Goal: Task Accomplishment & Management: Use online tool/utility

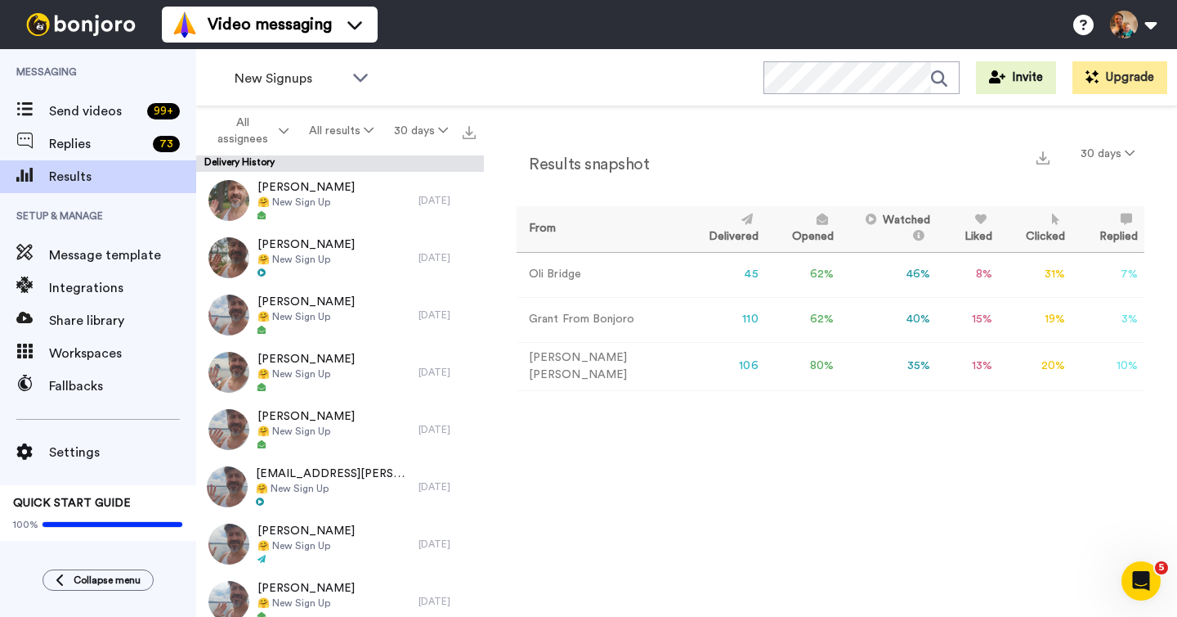
scroll to position [46, 0]
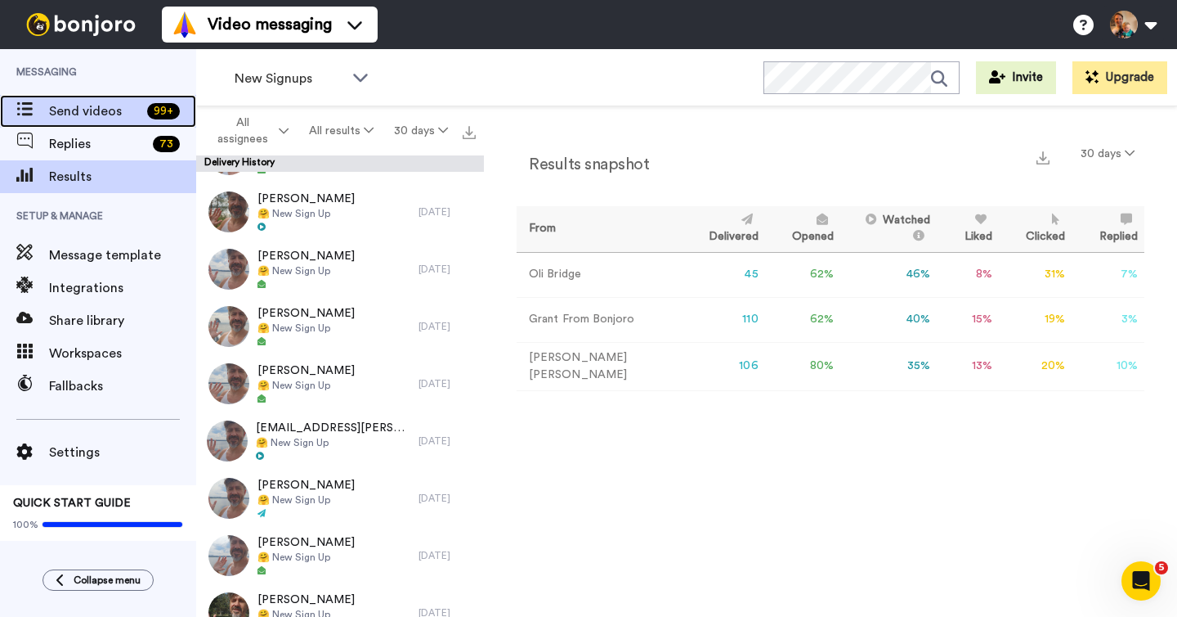
click at [94, 118] on span "Send videos" at bounding box center [95, 111] width 92 height 20
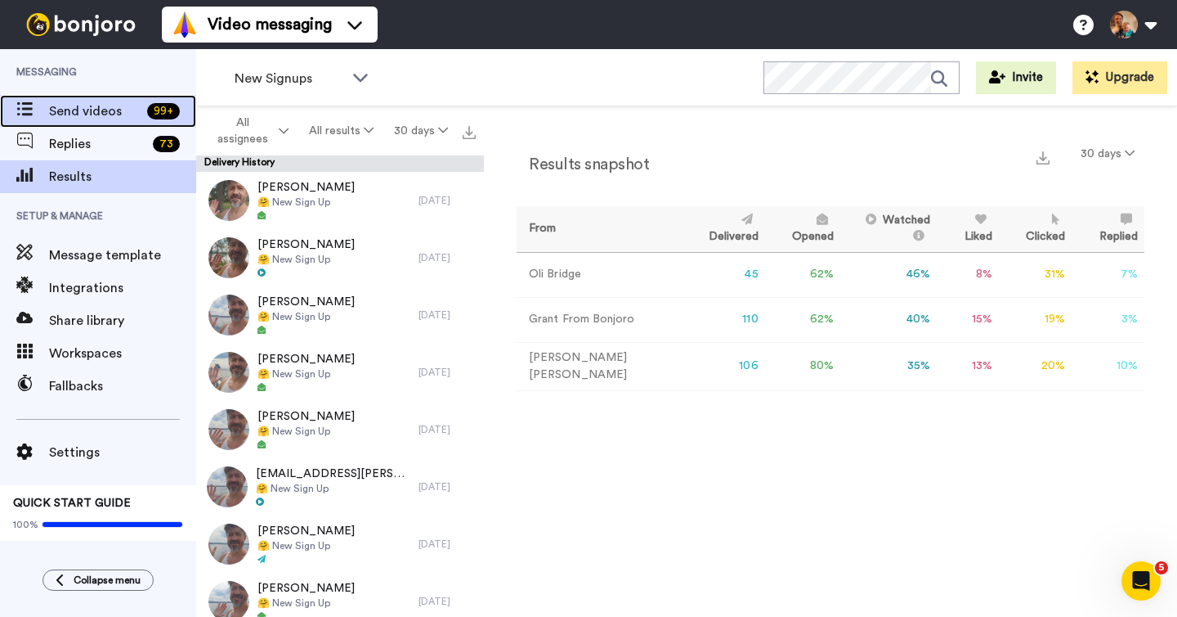
click at [101, 110] on span "Send videos" at bounding box center [95, 111] width 92 height 20
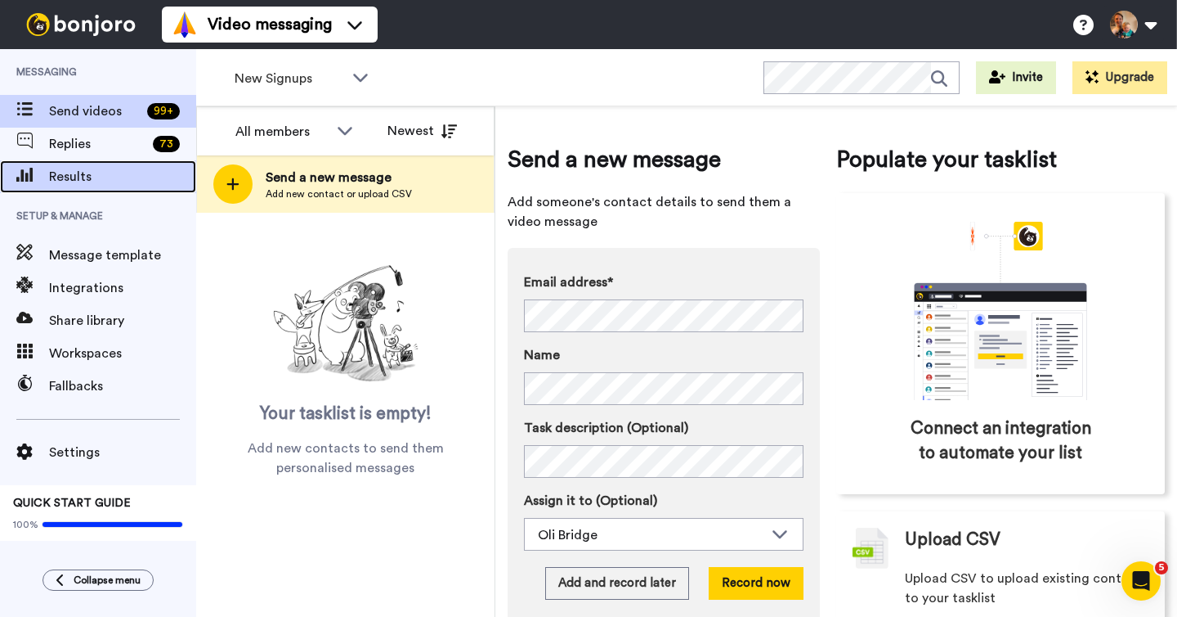
click at [103, 172] on span "Results" at bounding box center [122, 177] width 147 height 20
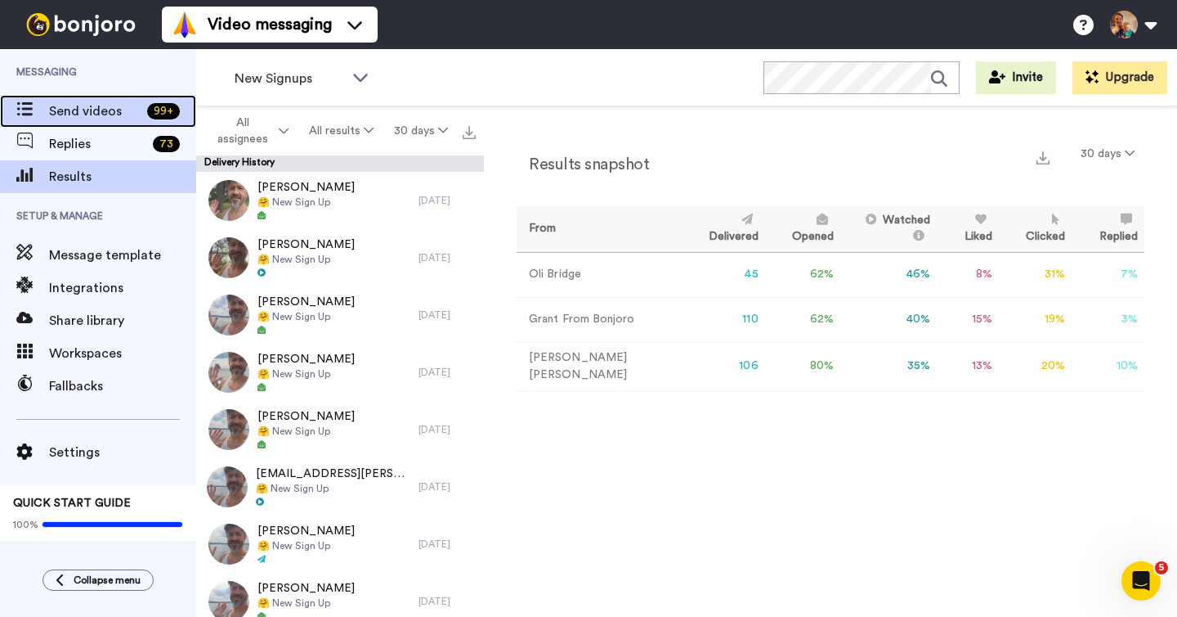
click at [97, 117] on span "Send videos" at bounding box center [95, 111] width 92 height 20
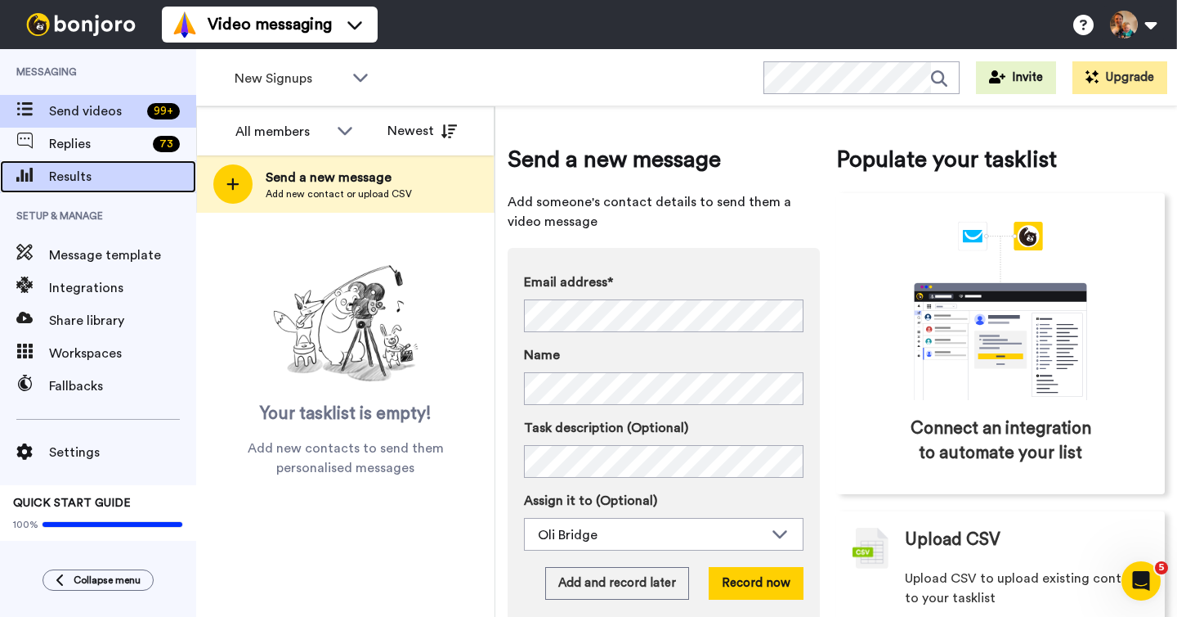
click at [107, 176] on span "Results" at bounding box center [122, 177] width 147 height 20
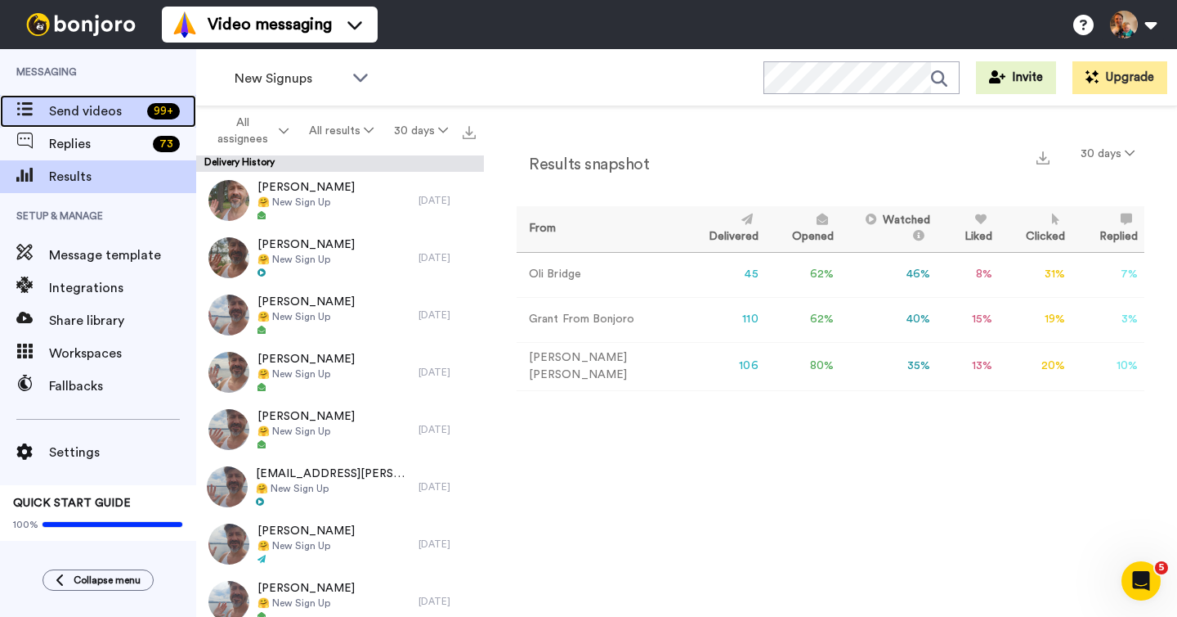
click at [119, 110] on span "Send videos" at bounding box center [95, 111] width 92 height 20
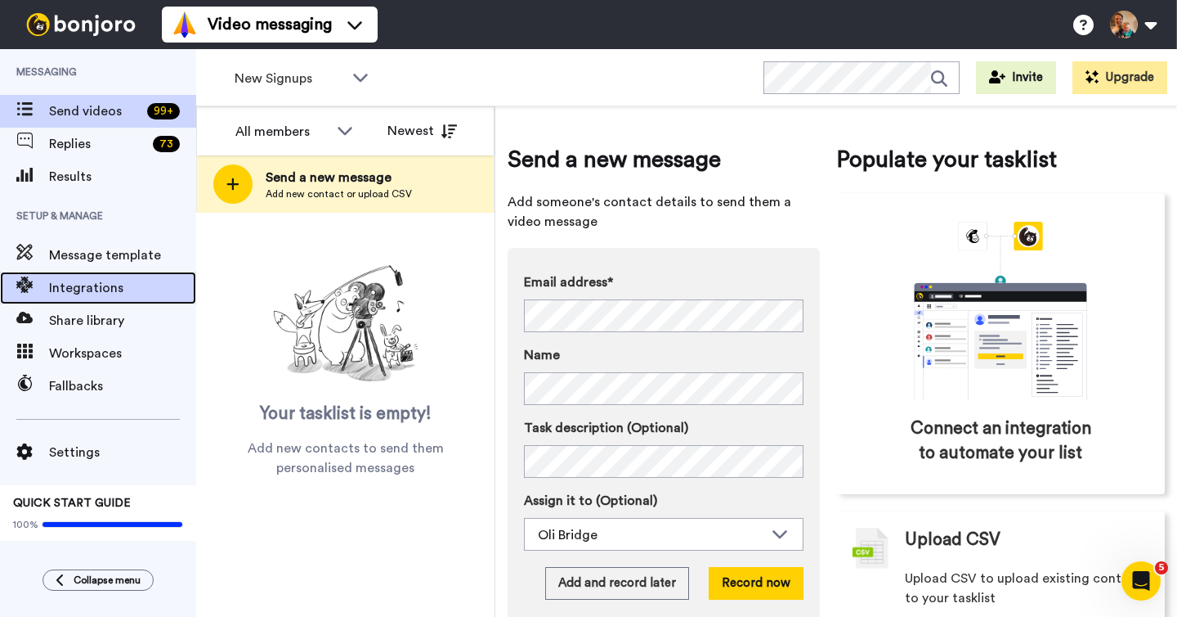
click at [115, 287] on span "Integrations" at bounding box center [122, 288] width 147 height 20
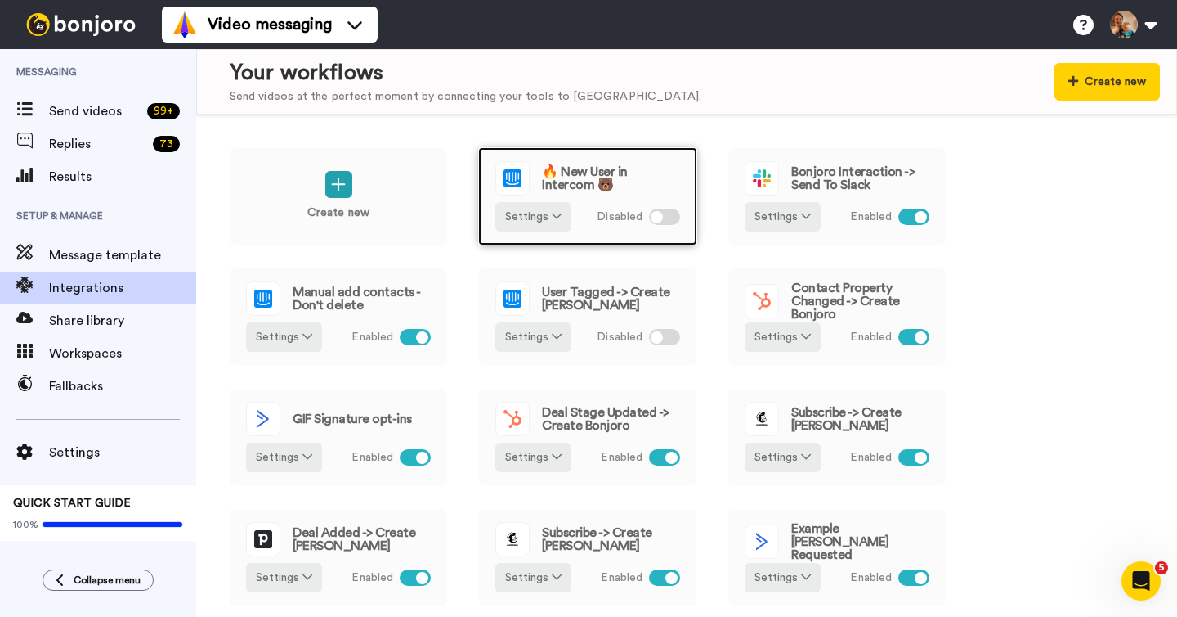
click at [625, 205] on div "Disabled" at bounding box center [638, 216] width 83 height 29
click at [613, 210] on span "Disabled" at bounding box center [620, 217] width 46 height 17
click at [664, 217] on div at bounding box center [664, 217] width 31 height 16
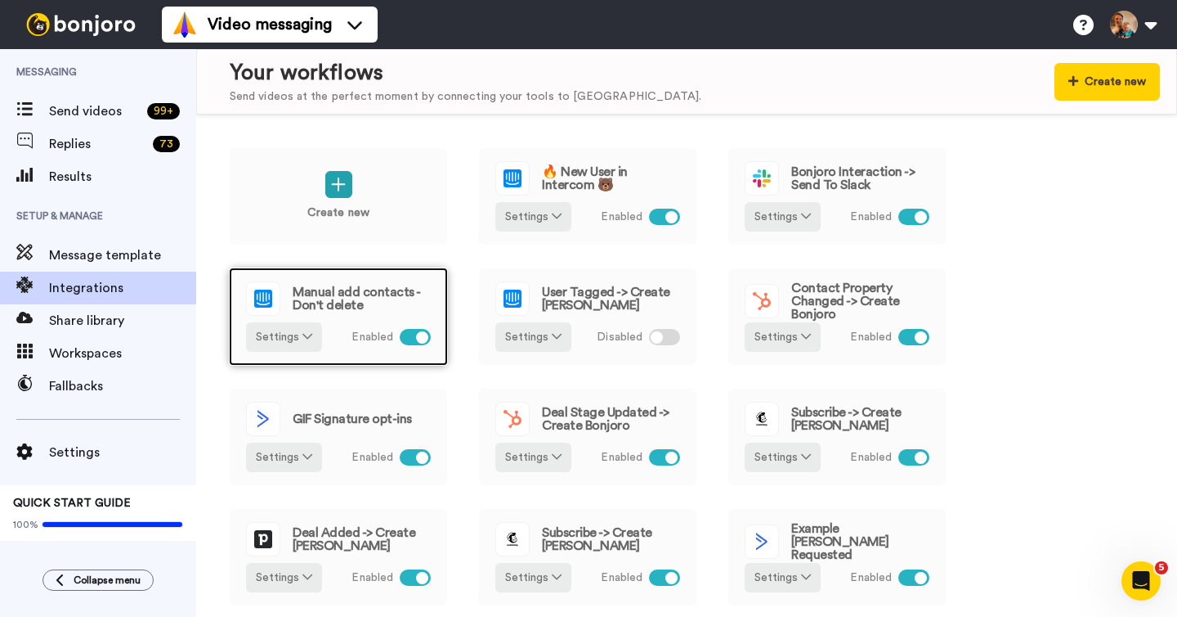
click at [343, 322] on div "Settings Enabled" at bounding box center [338, 336] width 185 height 29
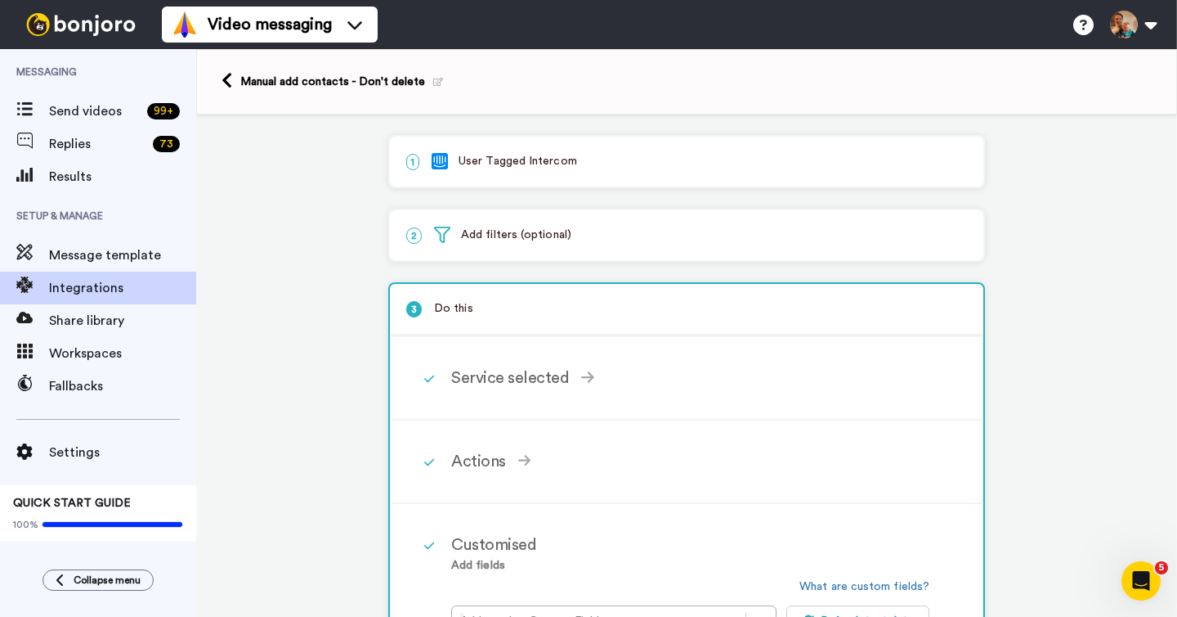
click at [569, 177] on div "1 User Tagged Intercom" at bounding box center [687, 162] width 594 height 50
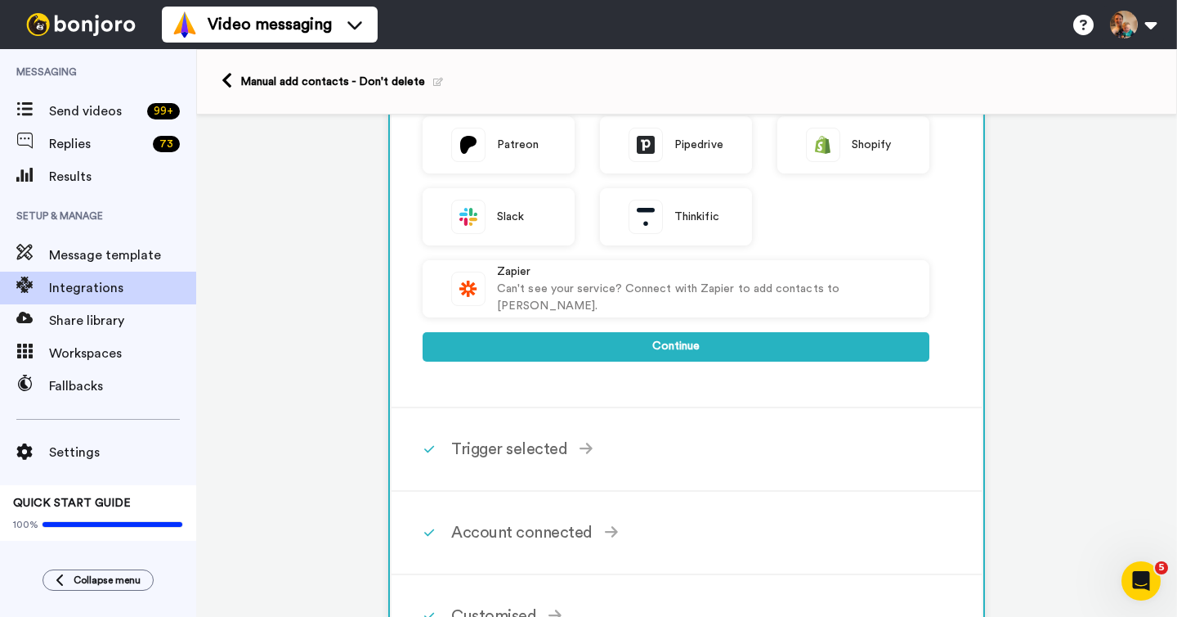
scroll to position [525, 0]
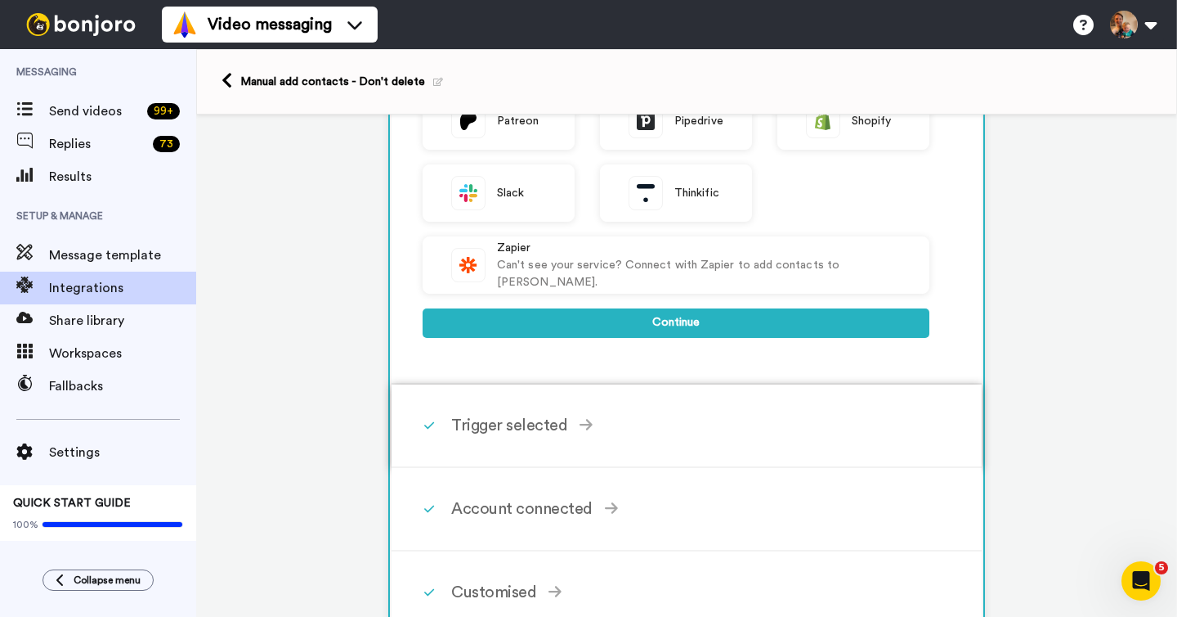
click at [509, 421] on div "Trigger selected" at bounding box center [690, 425] width 478 height 25
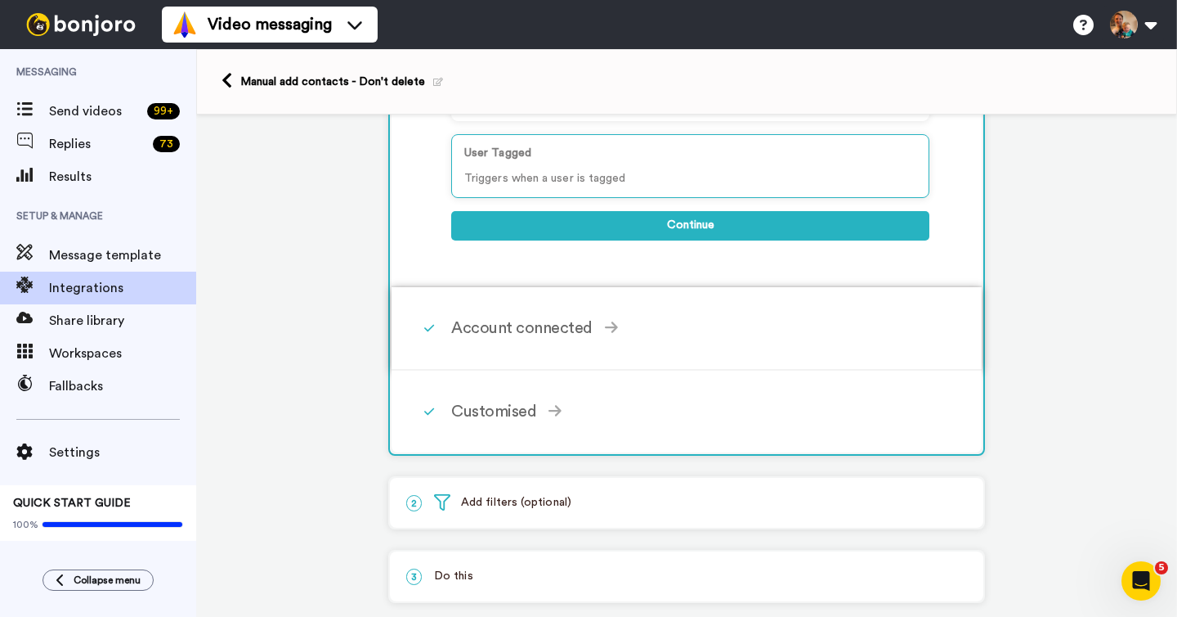
scroll to position [366, 0]
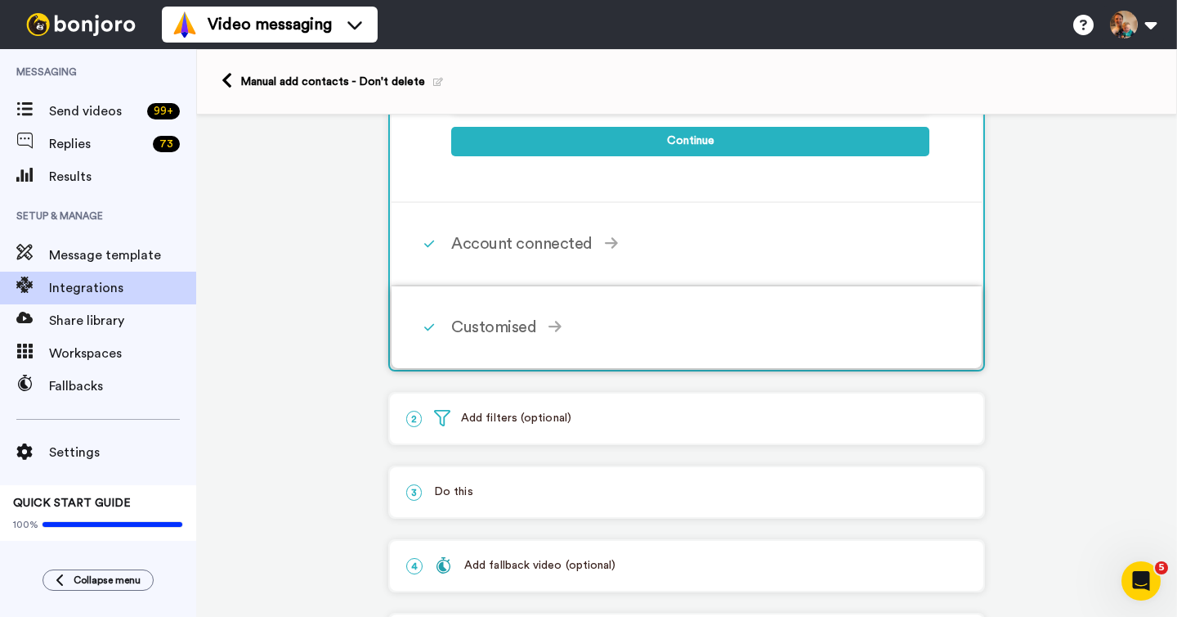
click at [572, 325] on div "Customised" at bounding box center [690, 327] width 478 height 25
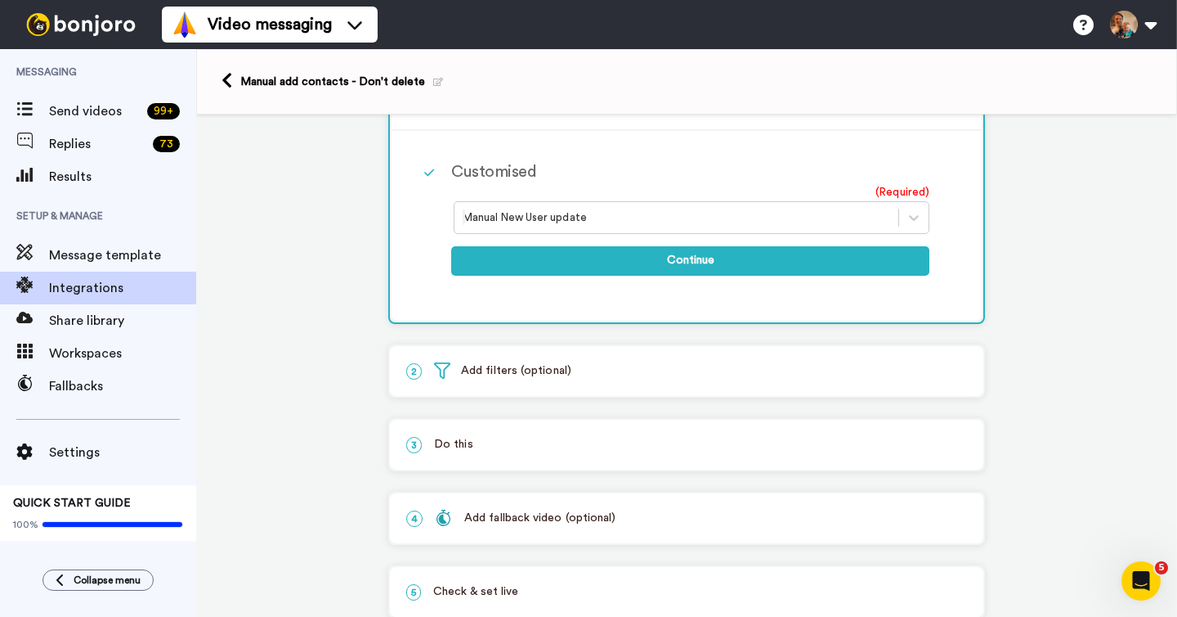
scroll to position [299, 0]
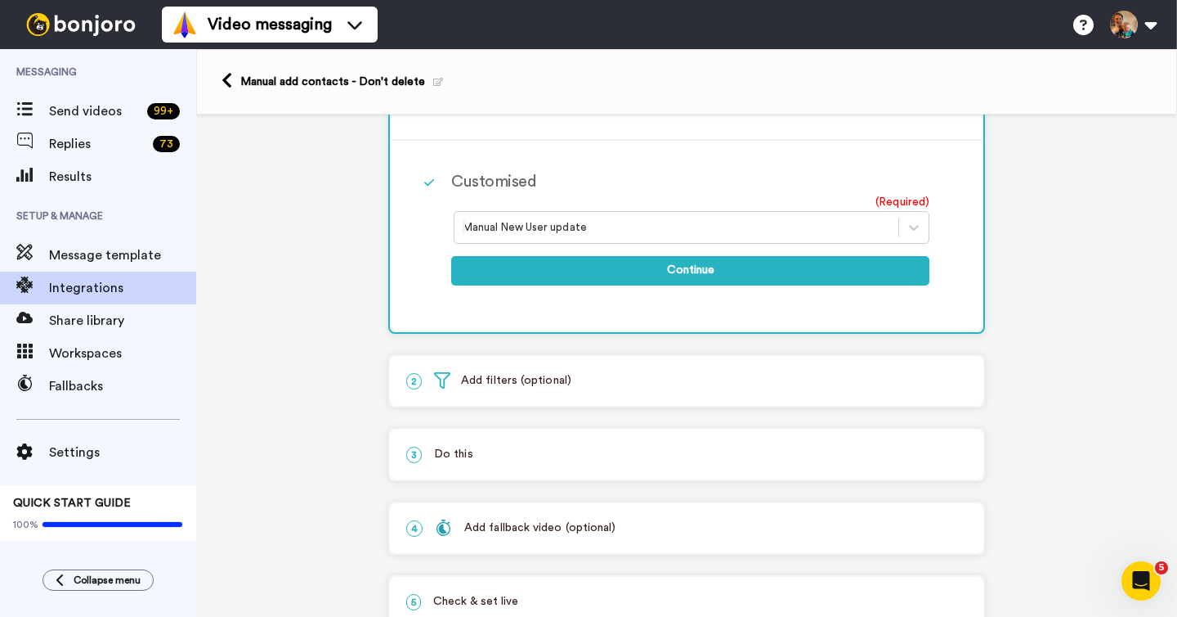
click at [568, 226] on div at bounding box center [677, 227] width 428 height 20
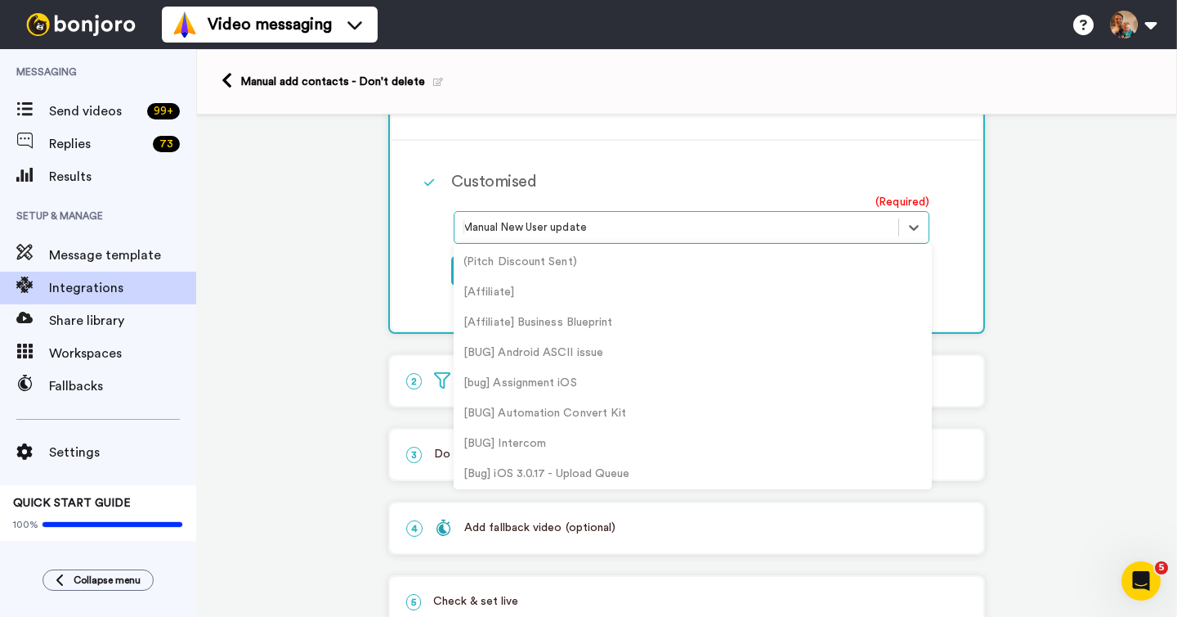
scroll to position [6756, 0]
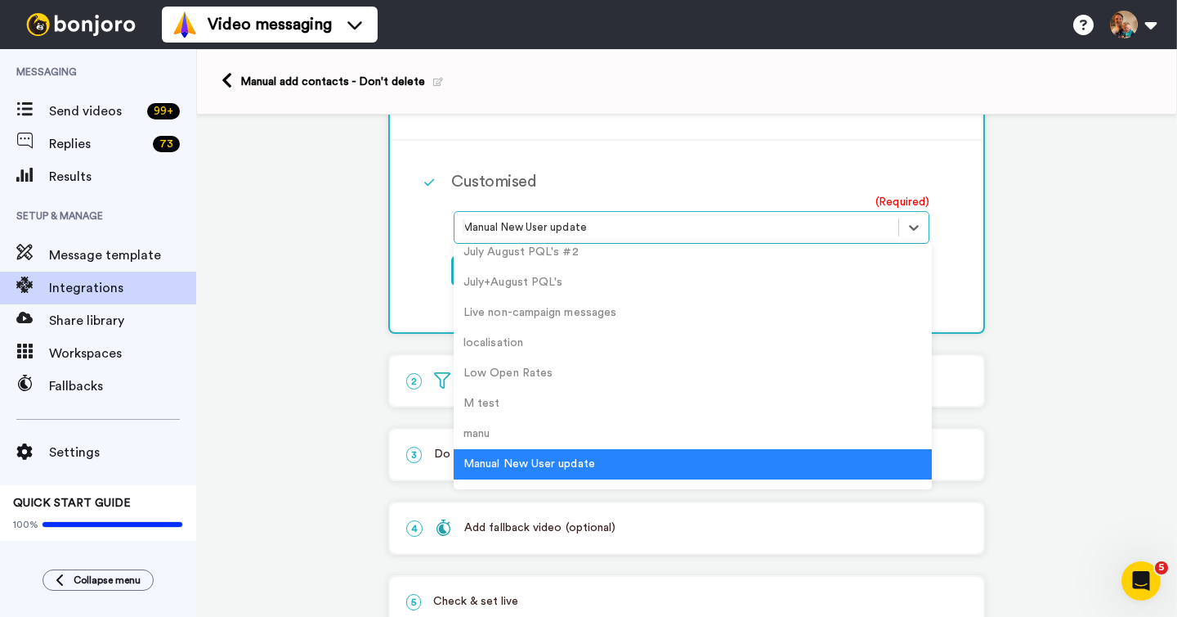
click at [358, 258] on div "1 User Tagged Intercom Service selected ActiveCampaign AWeber Bonjoro ConvertKi…" at bounding box center [686, 242] width 981 height 854
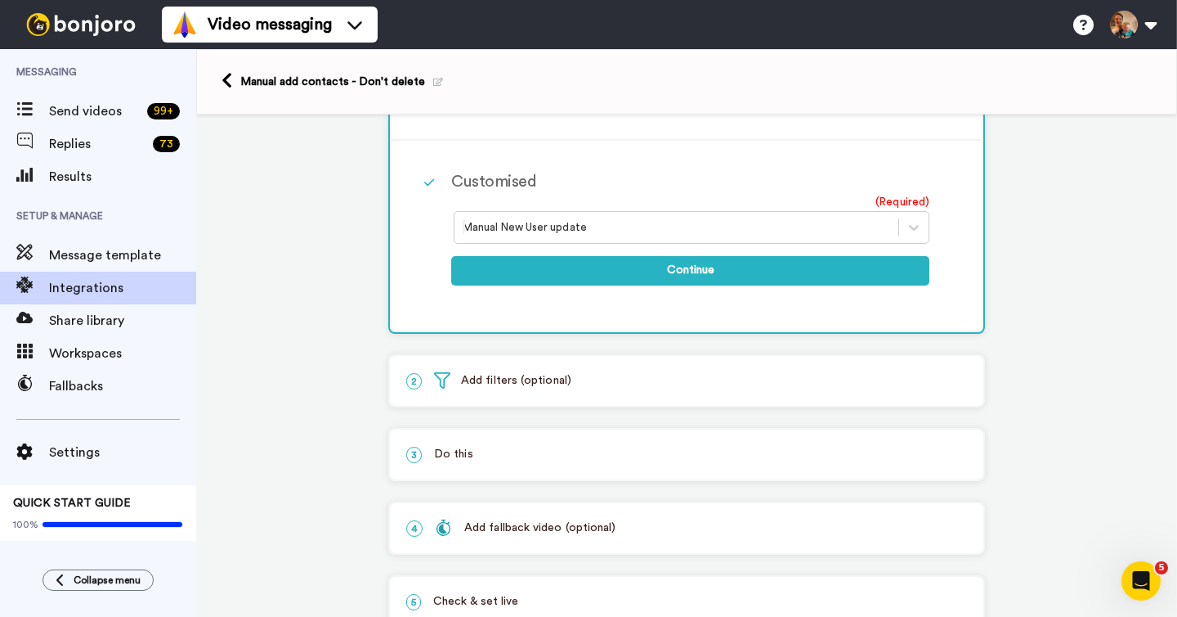
scroll to position [0, 0]
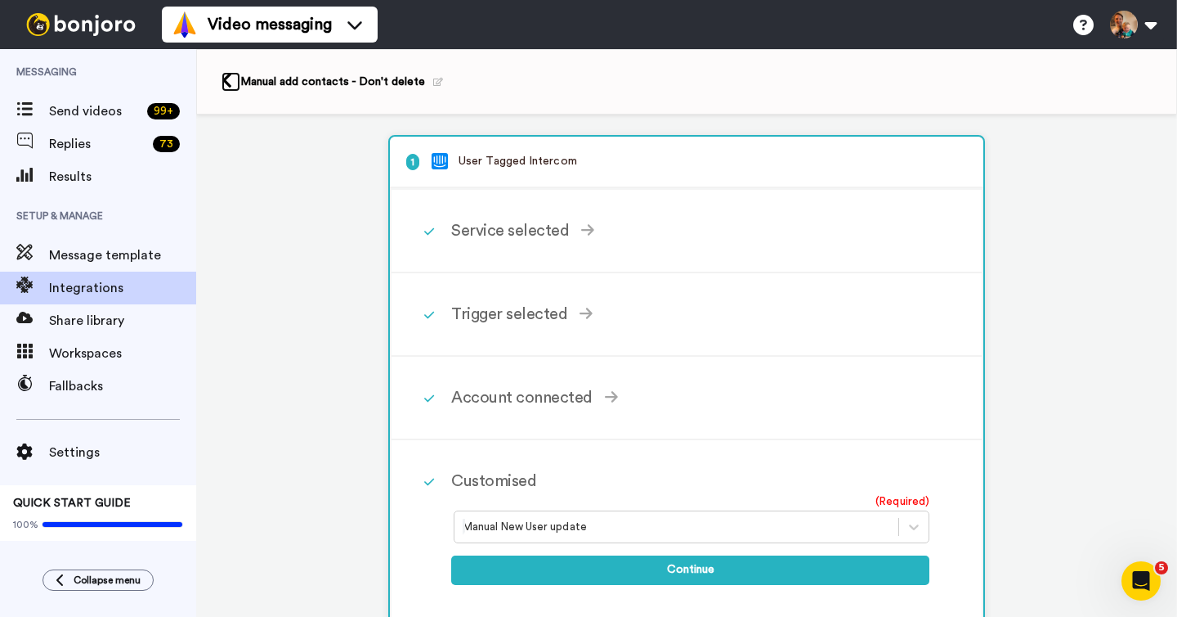
click at [226, 79] on icon at bounding box center [227, 80] width 11 height 17
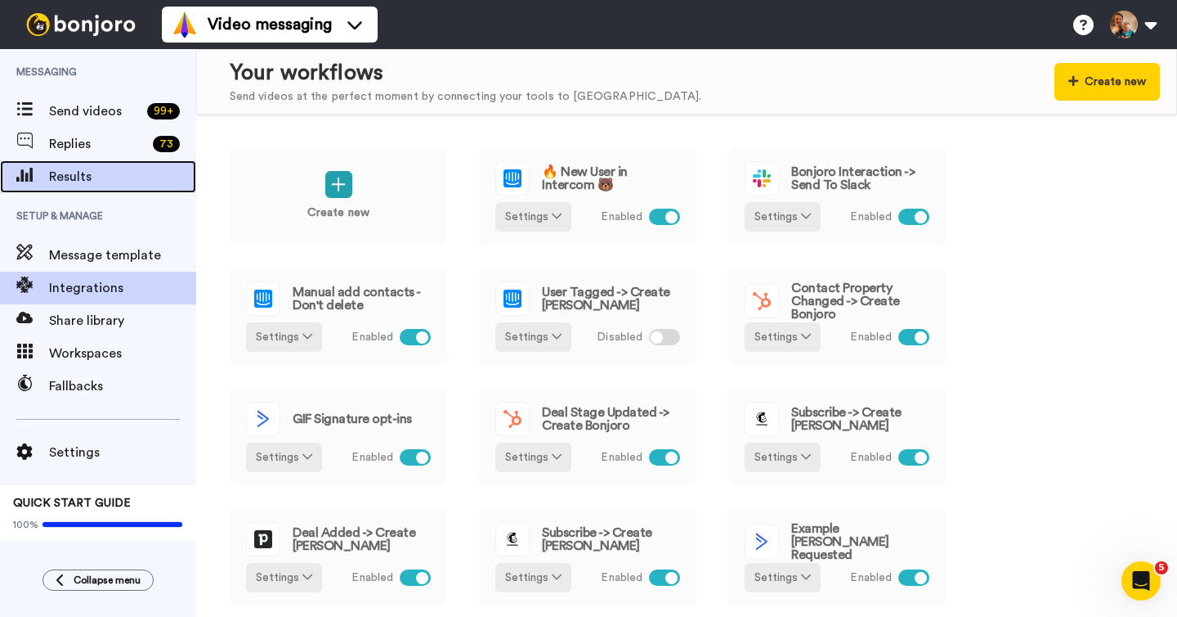
click at [103, 177] on span "Results" at bounding box center [122, 177] width 147 height 20
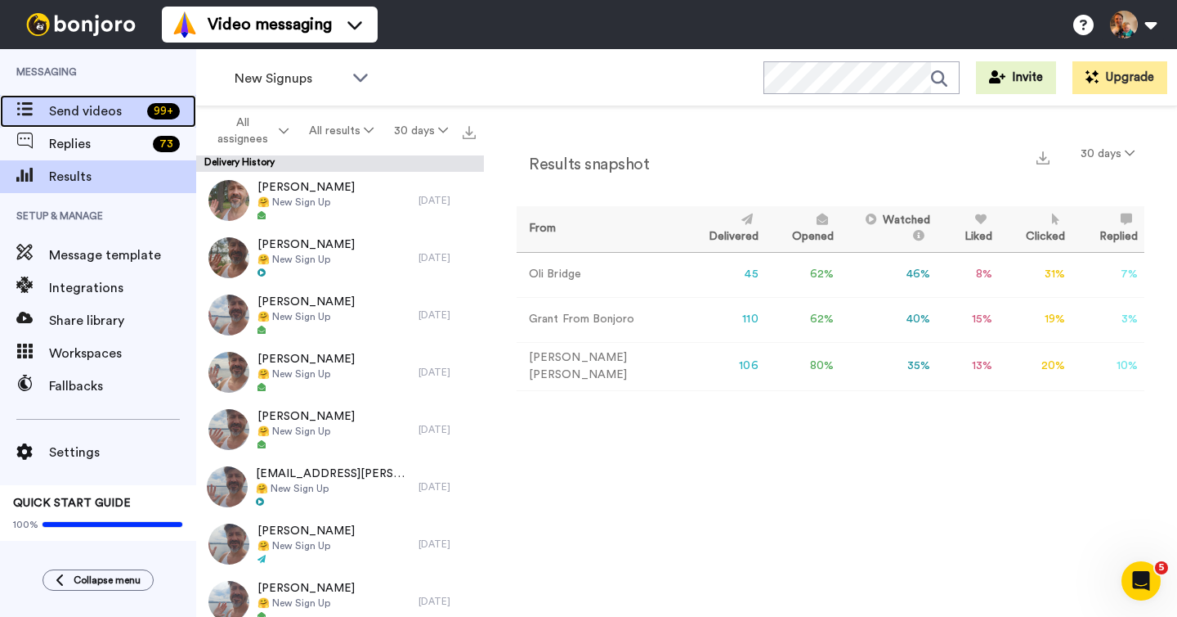
click at [103, 104] on span "Send videos" at bounding box center [95, 111] width 92 height 20
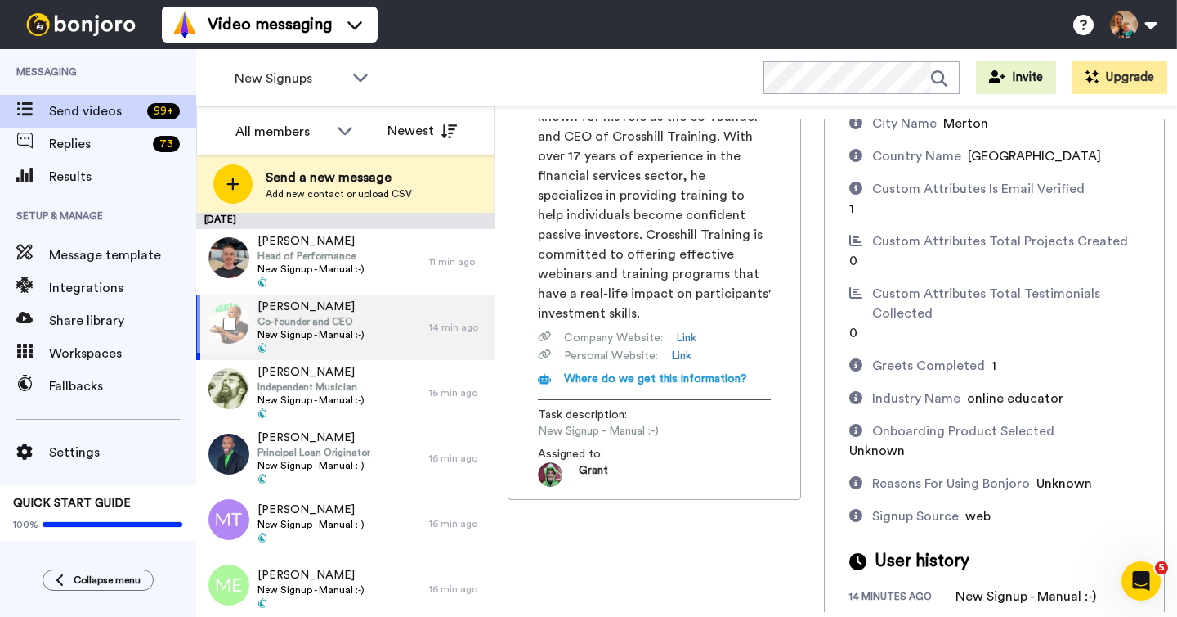
scroll to position [1052, 0]
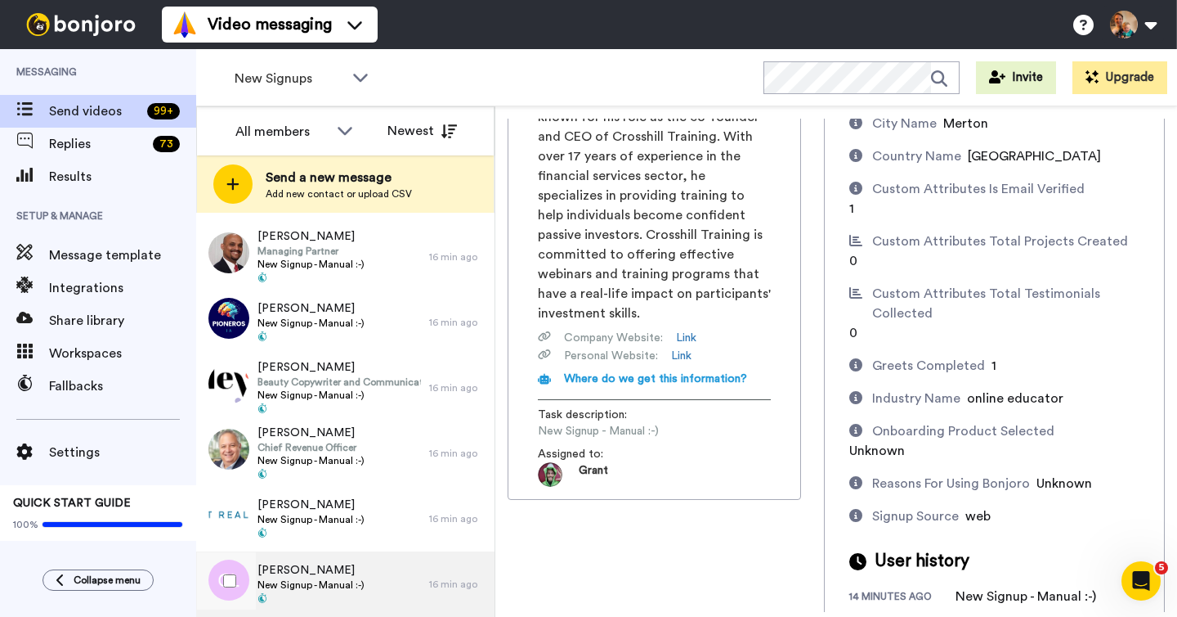
click at [356, 571] on span "[PERSON_NAME]" at bounding box center [311, 570] width 107 height 16
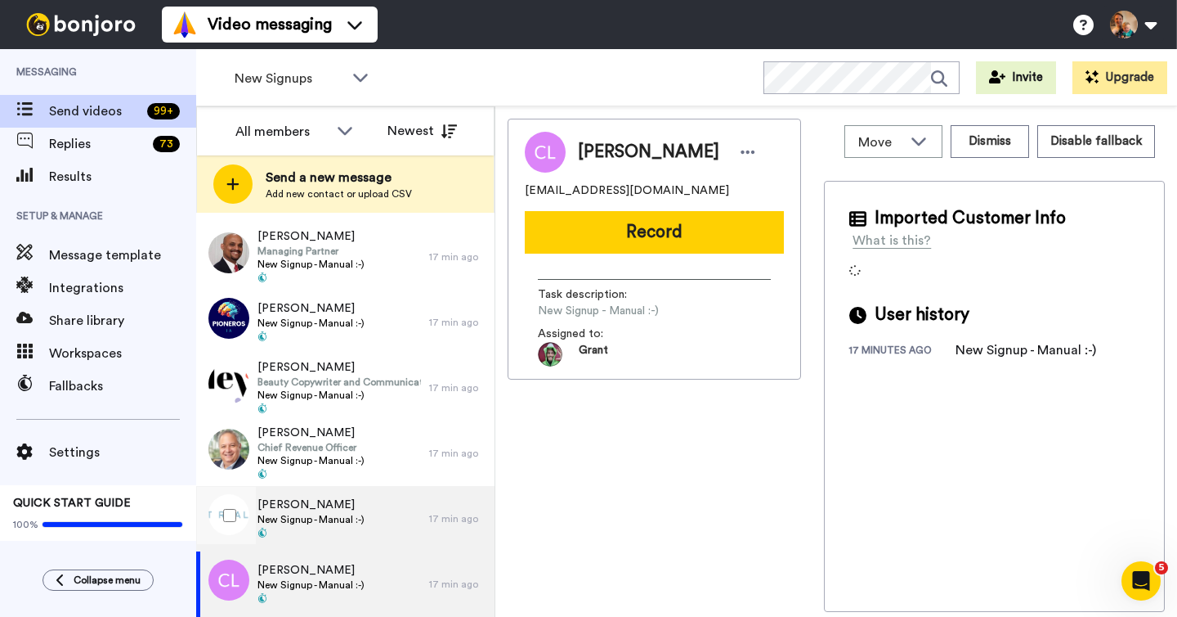
click at [333, 524] on span "New Signup - Manual :-)" at bounding box center [311, 519] width 107 height 13
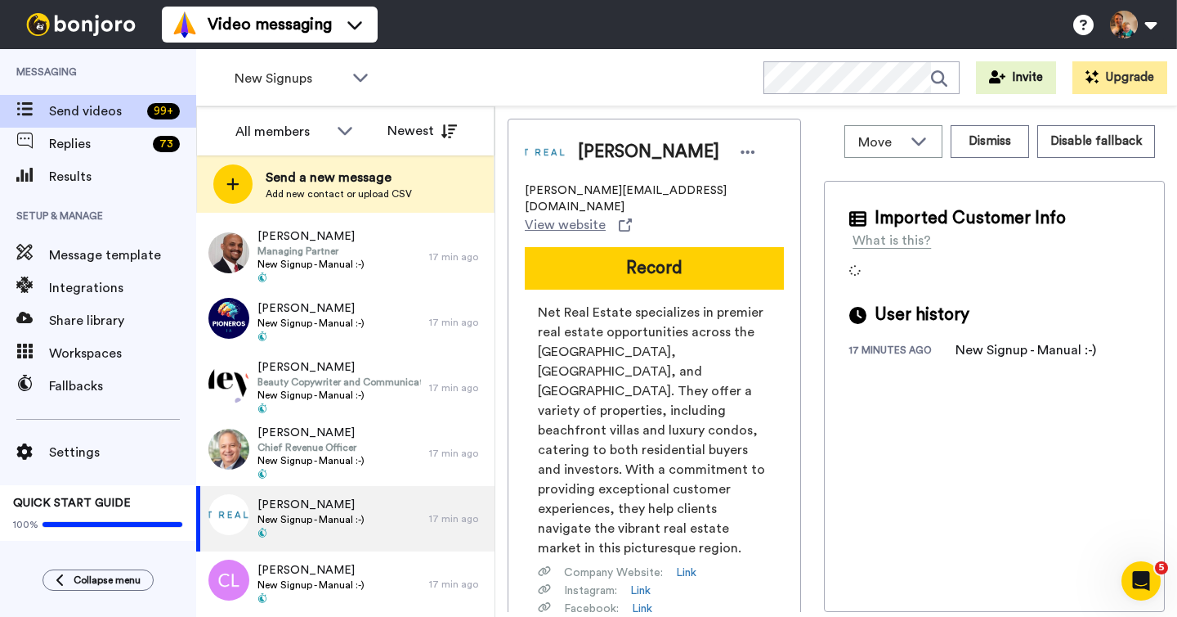
scroll to position [69, 0]
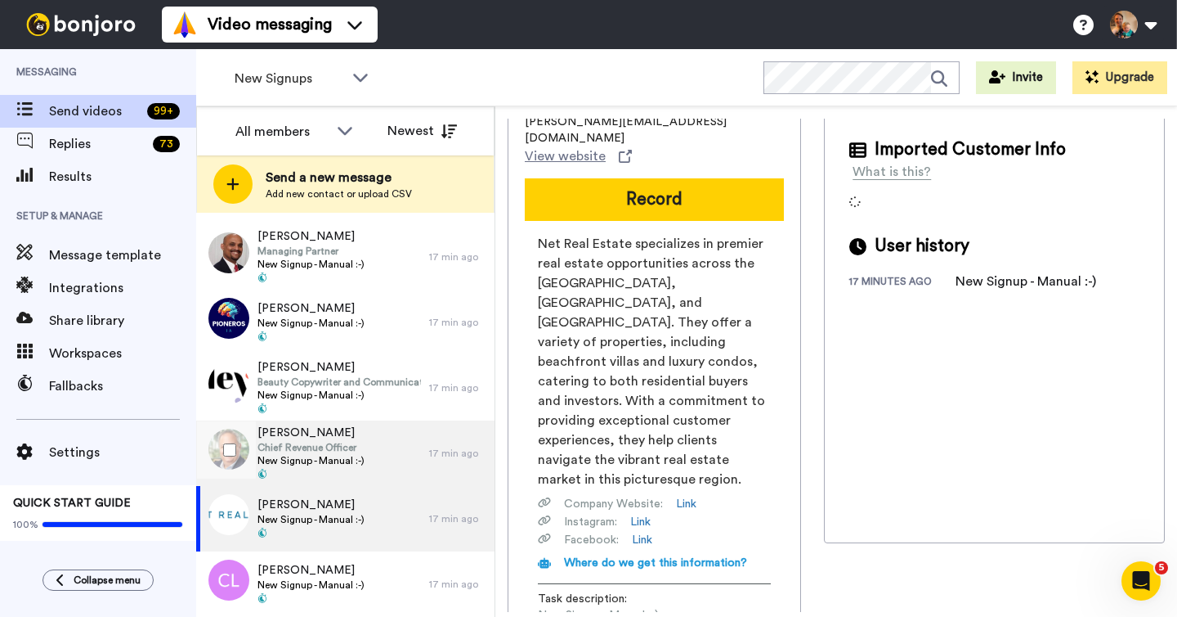
click at [345, 458] on span "New Signup - Manual :-)" at bounding box center [311, 460] width 107 height 13
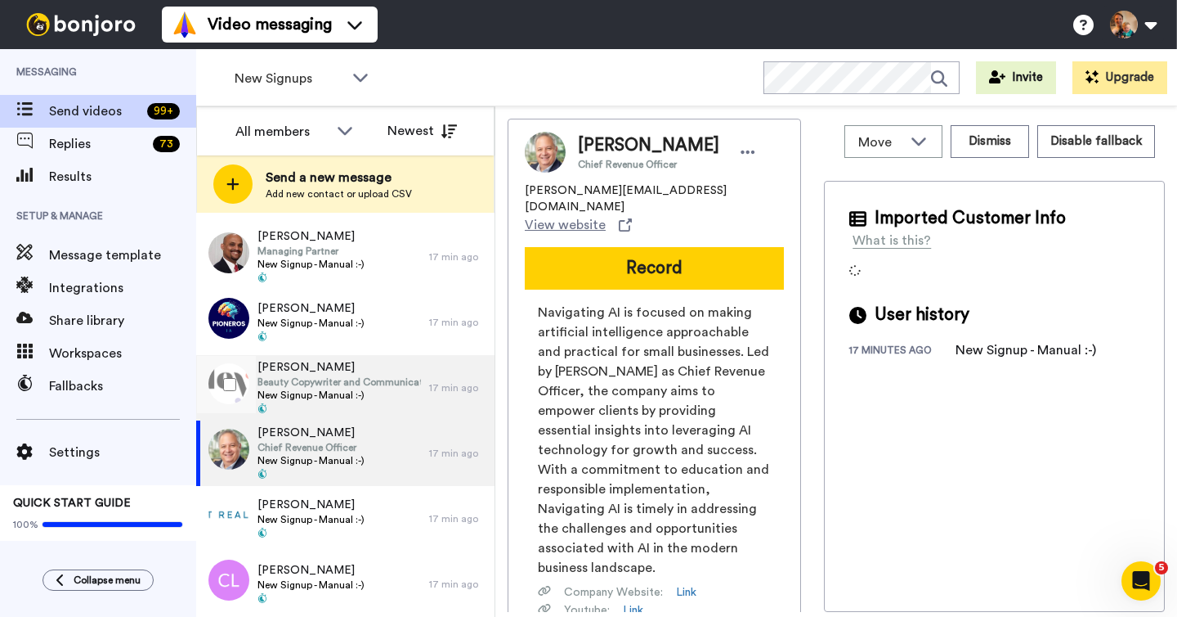
click at [348, 388] on span "Beauty Copywriter and Communicator" at bounding box center [340, 381] width 164 height 13
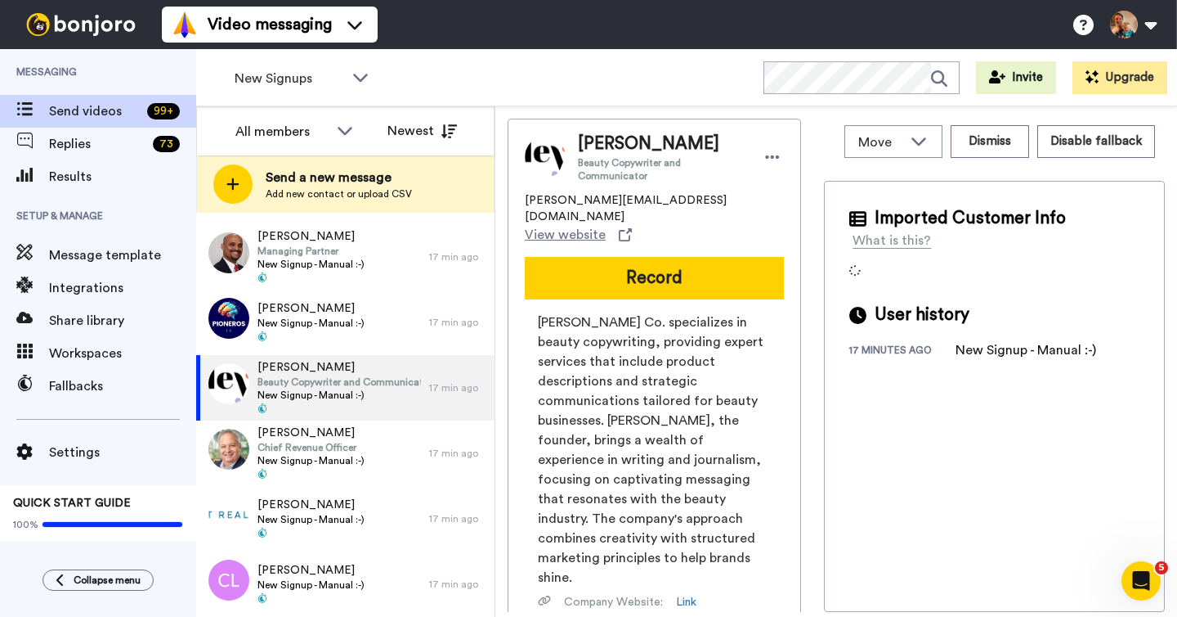
scroll to position [98, 0]
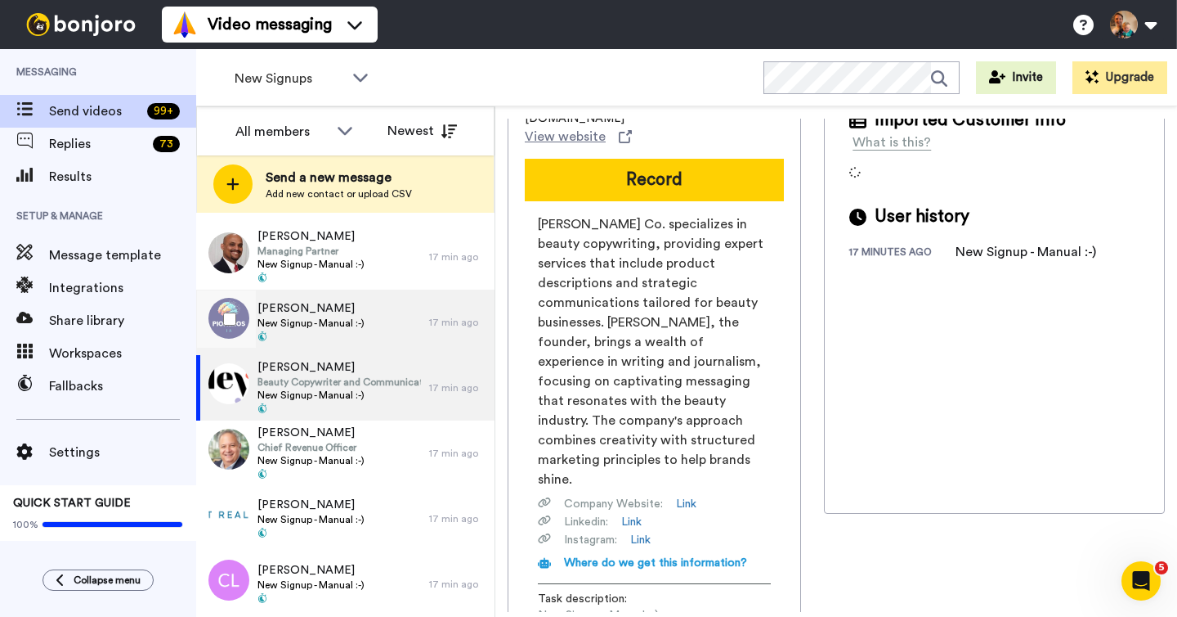
click at [376, 327] on div "Pablo Costa New Signup - Manual :-)" at bounding box center [312, 321] width 233 height 65
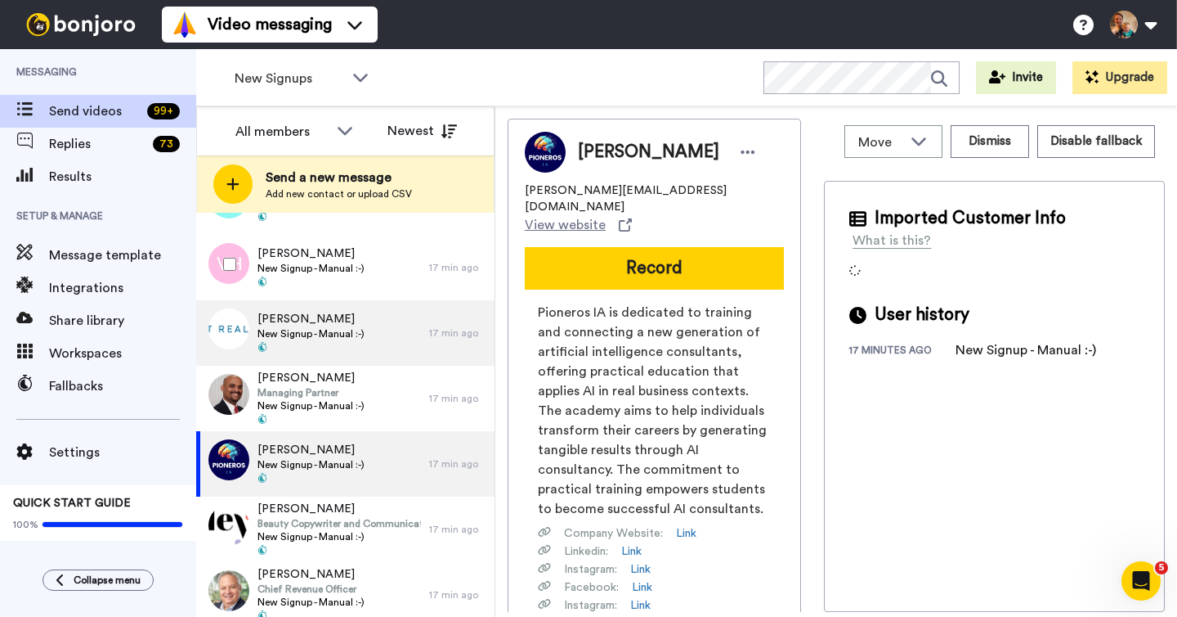
scroll to position [888, 0]
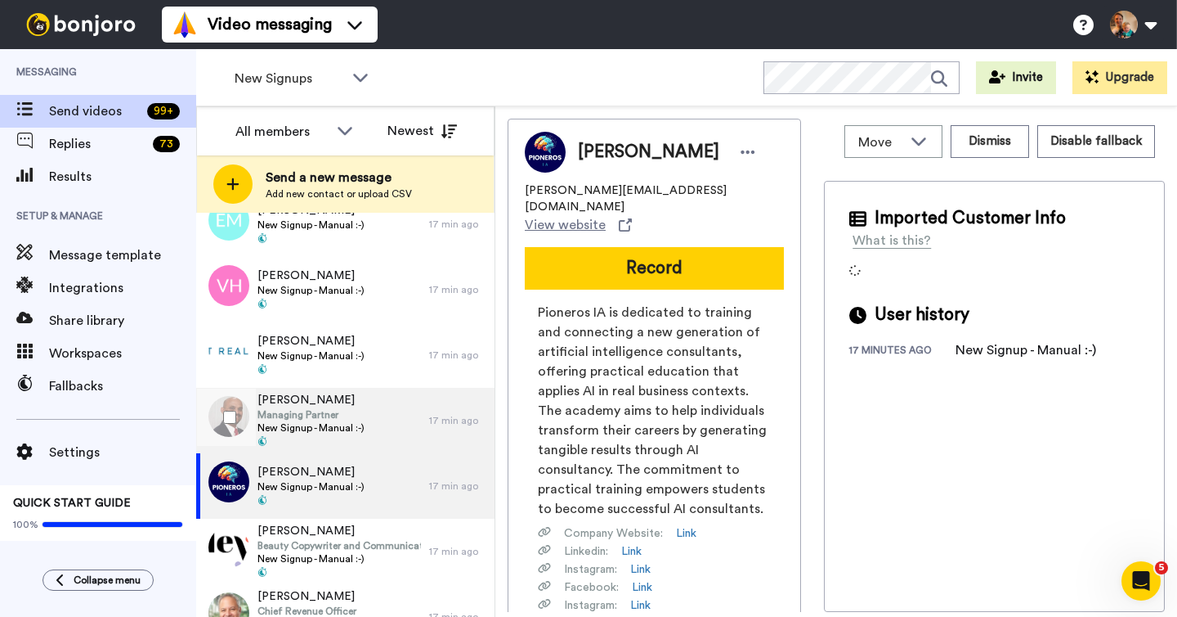
click at [375, 424] on div "Nick Vaidya Managing Partner New Signup - Manual :-)" at bounding box center [312, 420] width 233 height 65
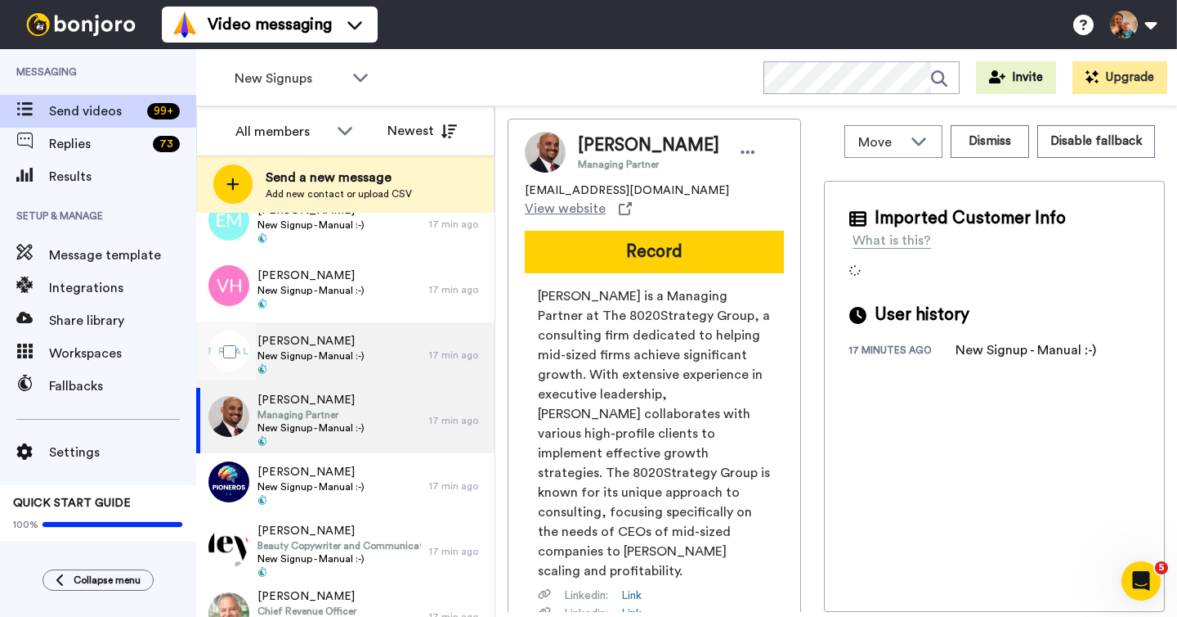
click at [345, 357] on span "New Signup - Manual :-)" at bounding box center [311, 355] width 107 height 13
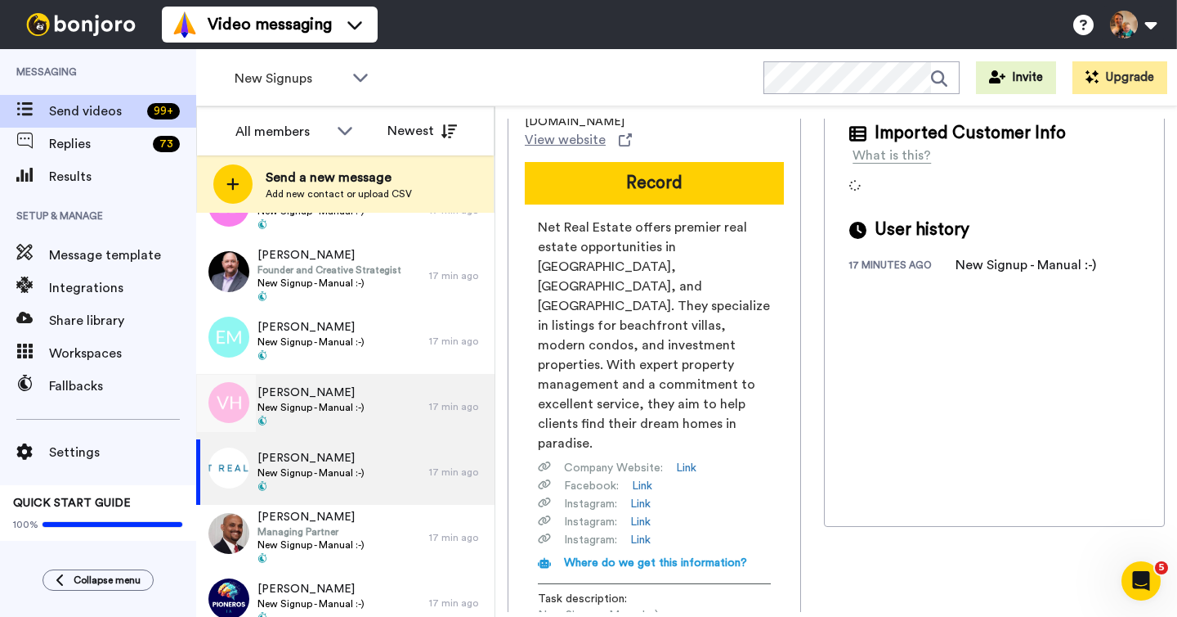
scroll to position [762, 0]
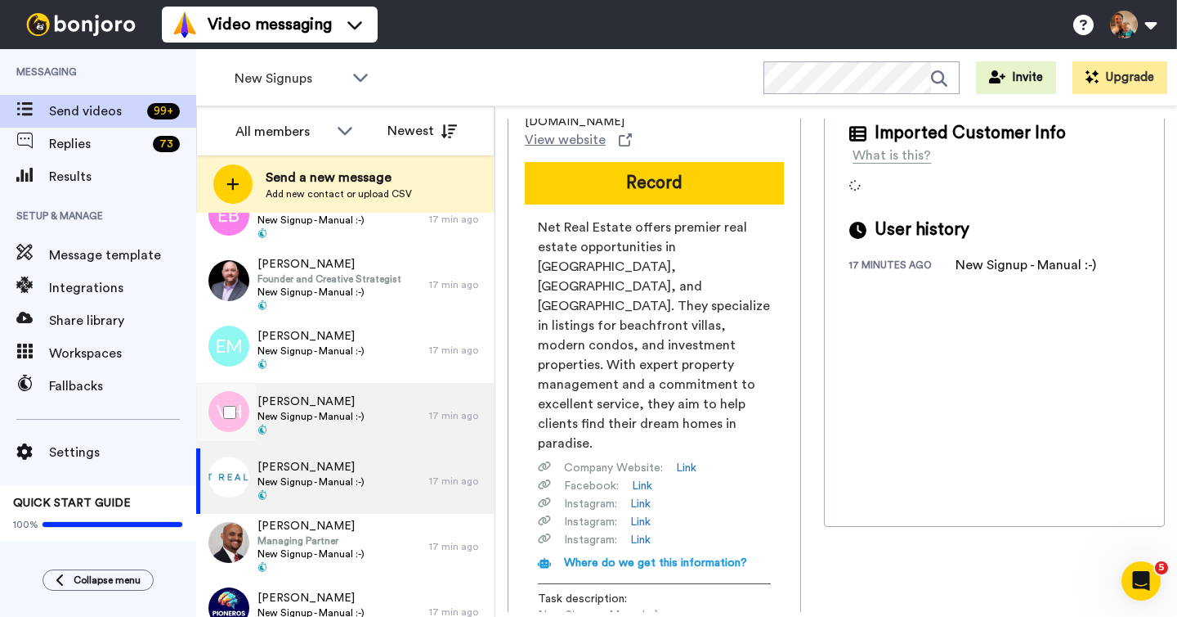
click at [401, 410] on div "Vickie Haglund New Signup - Manual :-)" at bounding box center [312, 415] width 233 height 65
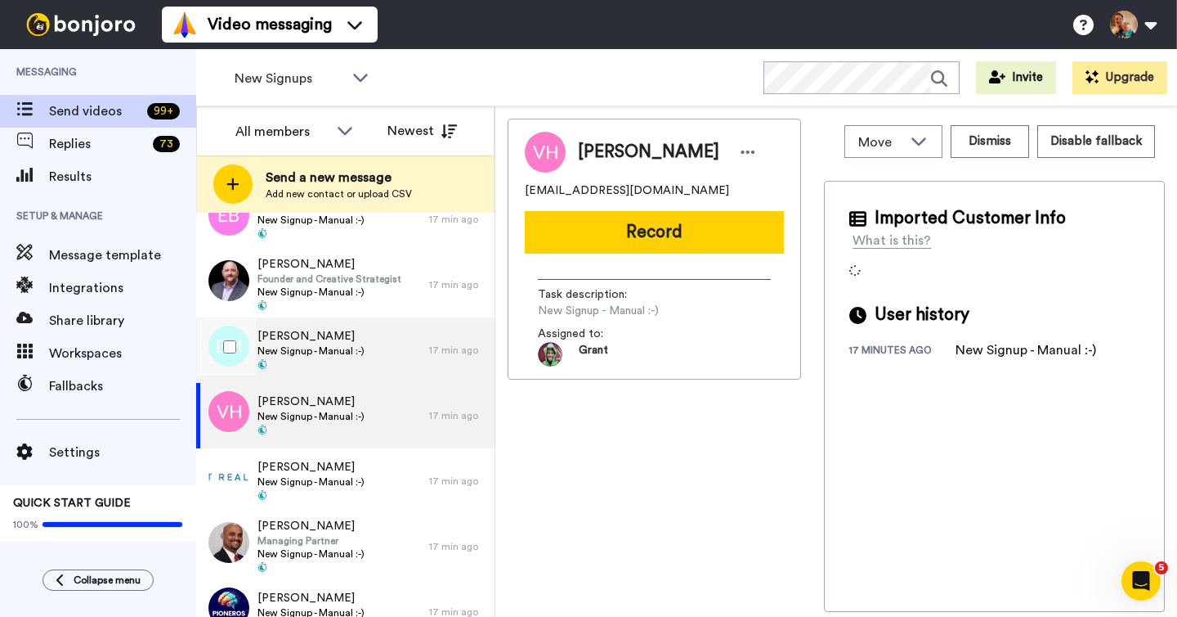
click at [317, 336] on span "[PERSON_NAME]" at bounding box center [311, 336] width 107 height 16
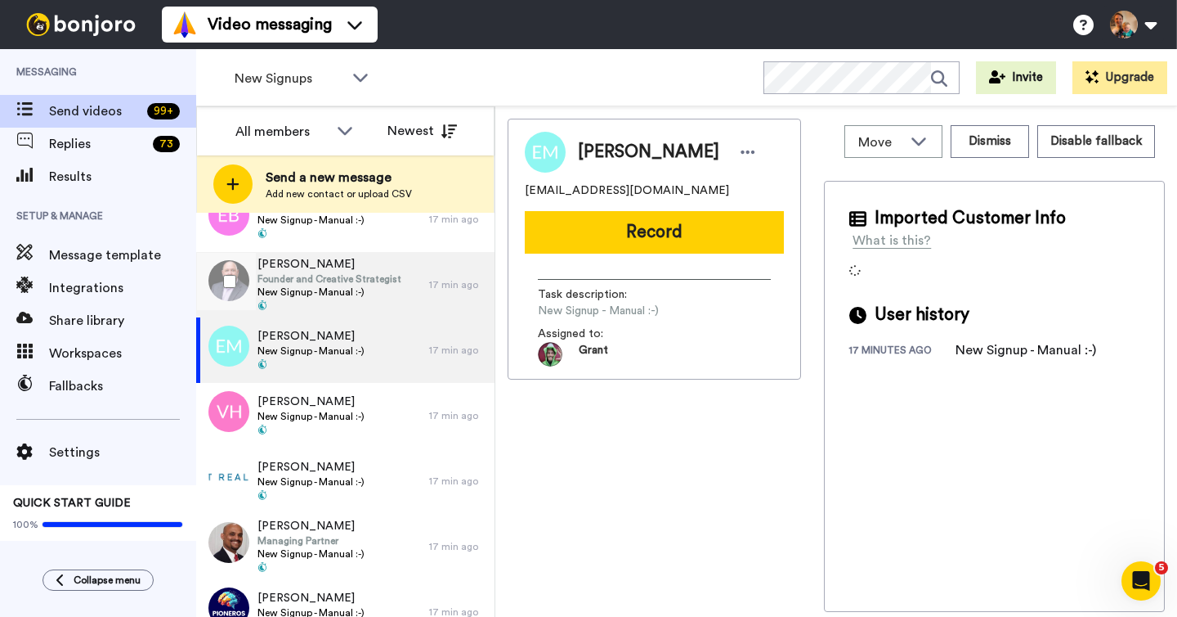
click at [362, 287] on span "New Signup - Manual :-)" at bounding box center [330, 291] width 144 height 13
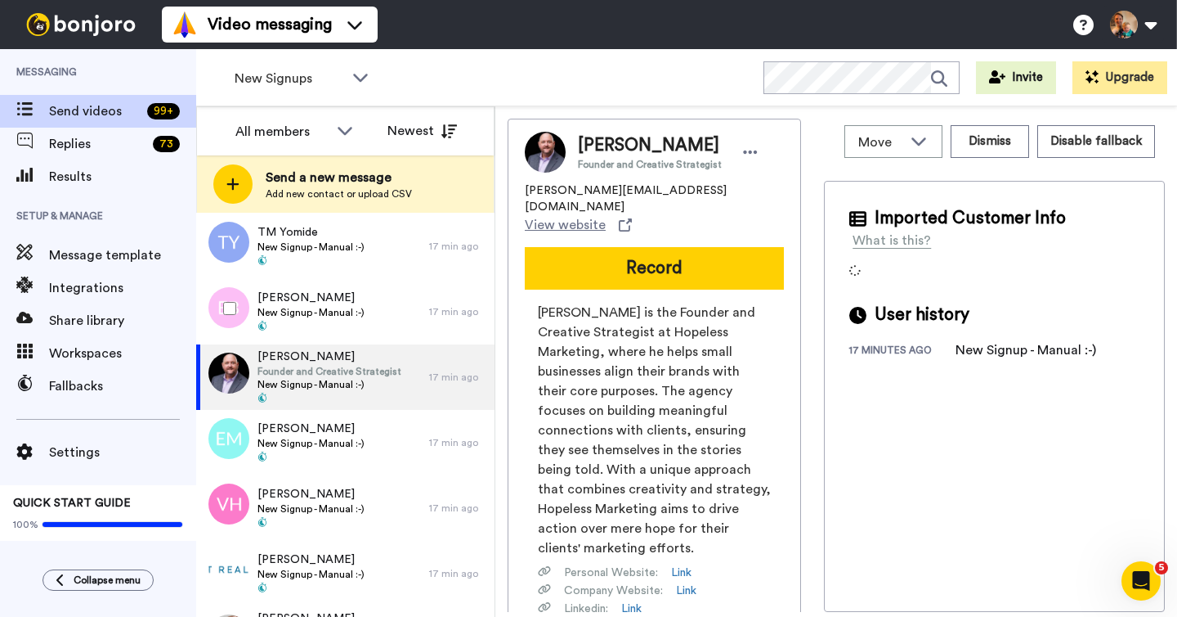
scroll to position [641, 0]
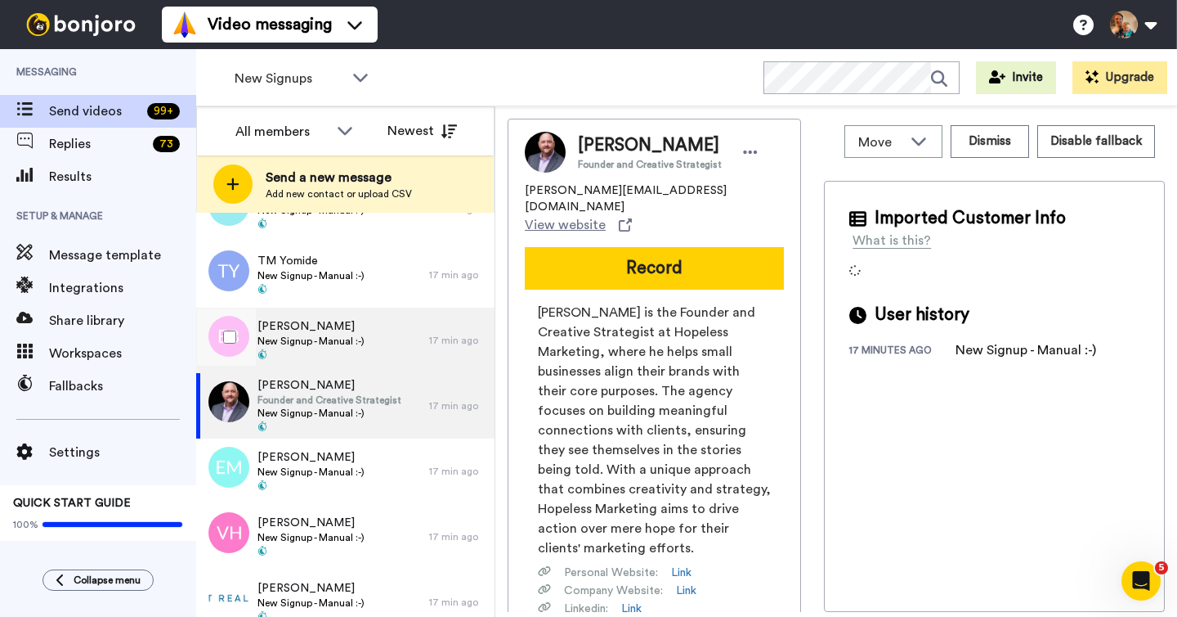
click at [362, 337] on span "New Signup - Manual :-)" at bounding box center [311, 340] width 107 height 13
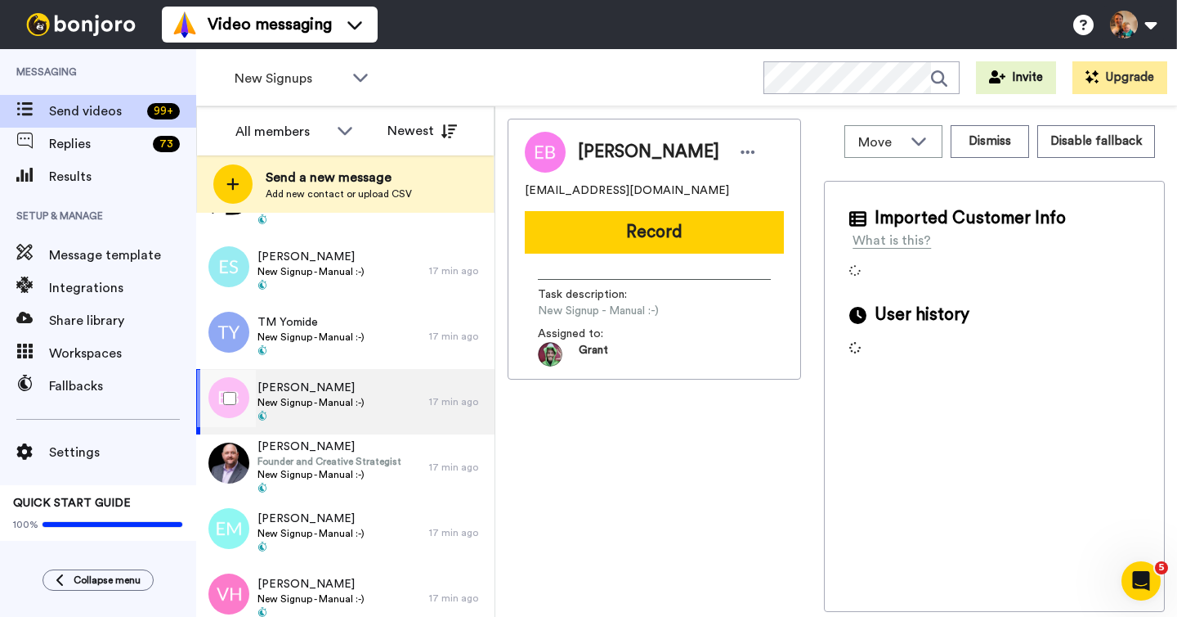
scroll to position [539, 0]
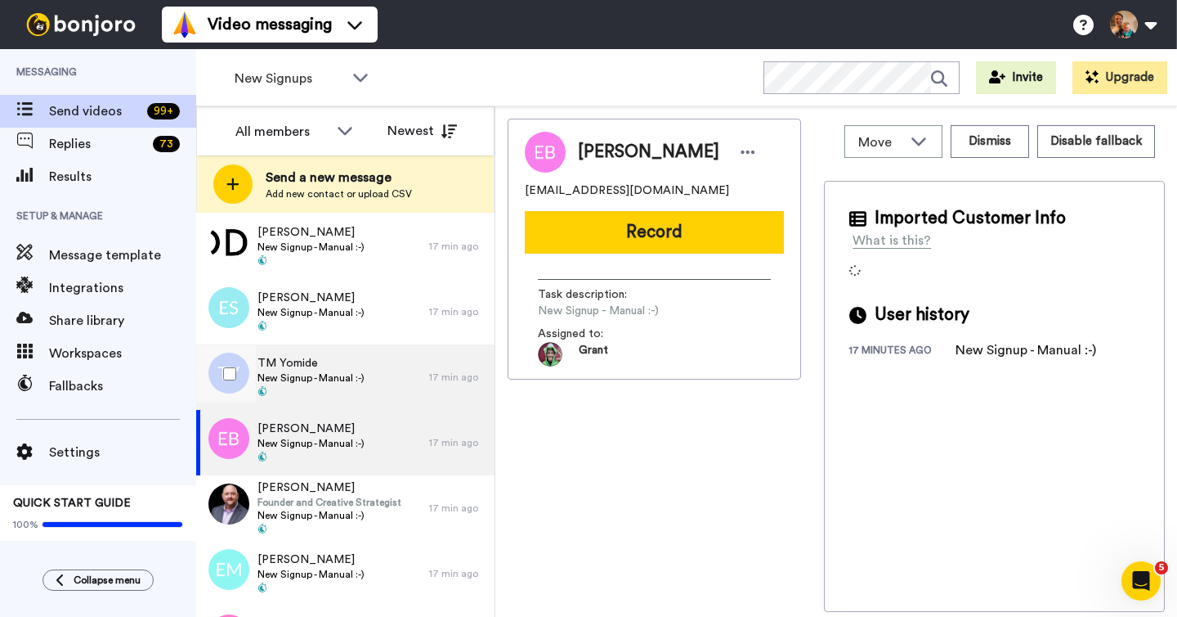
click at [364, 378] on div "TM Yomide New Signup - Manual :-)" at bounding box center [312, 376] width 233 height 65
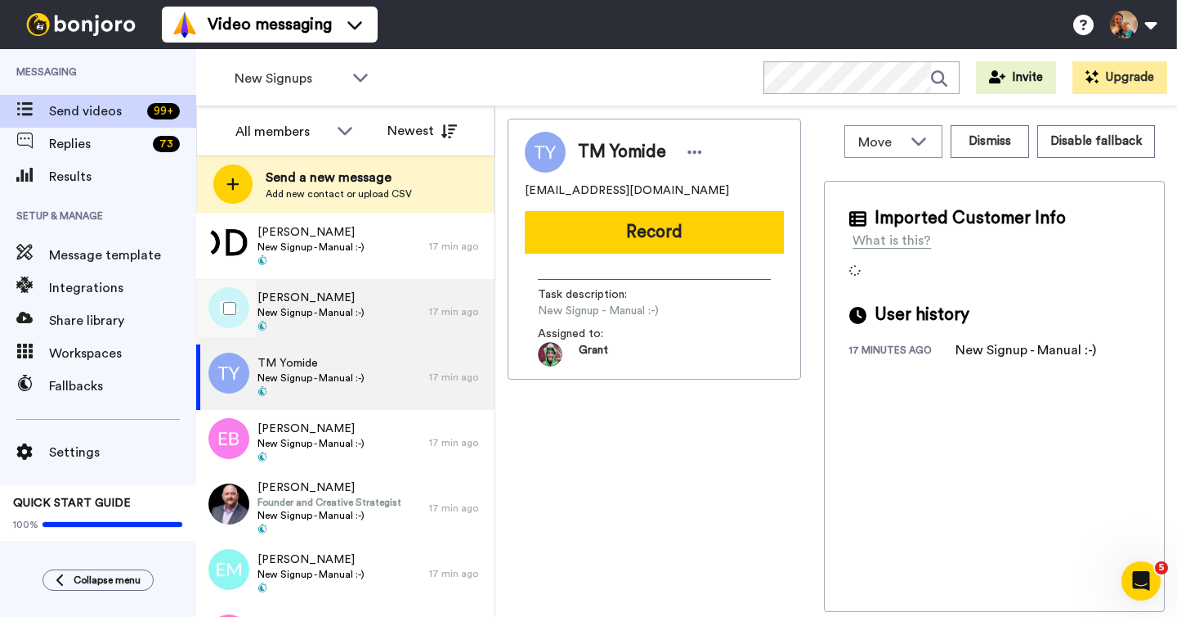
click at [371, 319] on div "Eric Shore New Signup - Manual :-)" at bounding box center [312, 311] width 233 height 65
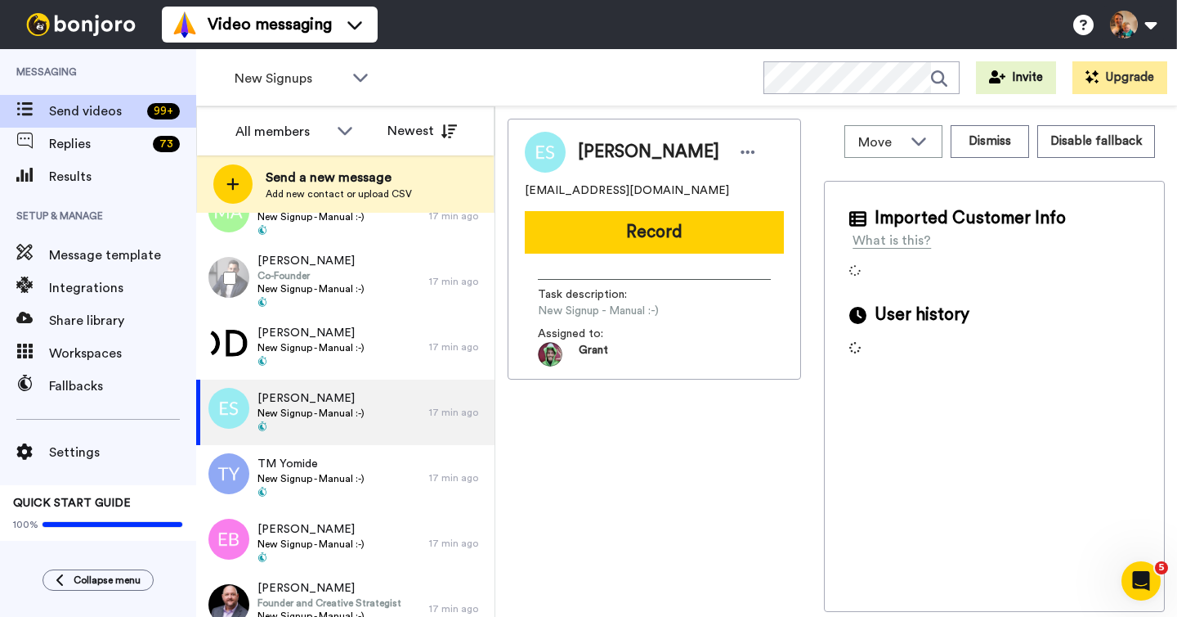
scroll to position [420, 0]
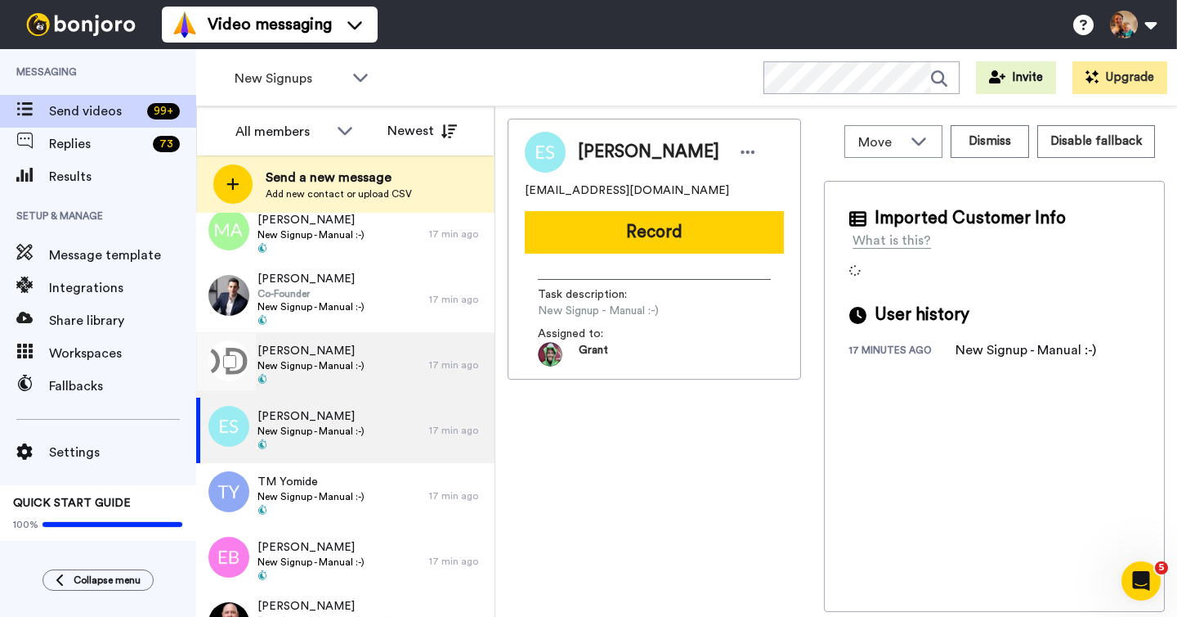
click at [356, 359] on span "New Signup - Manual :-)" at bounding box center [311, 365] width 107 height 13
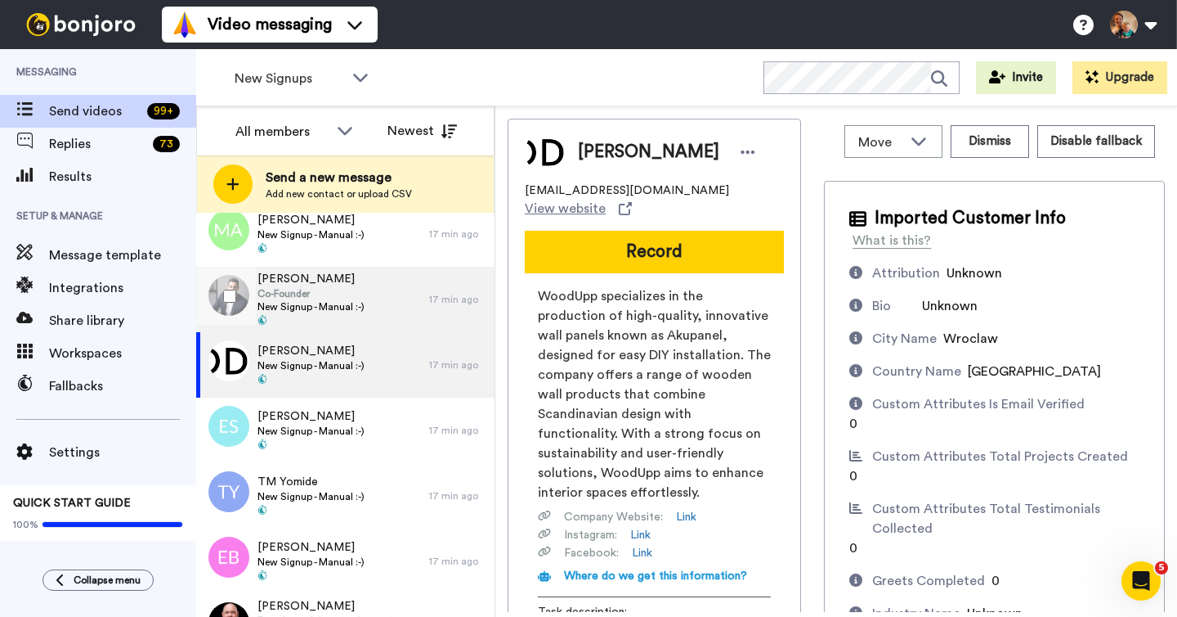
click at [353, 316] on span at bounding box center [311, 321] width 107 height 13
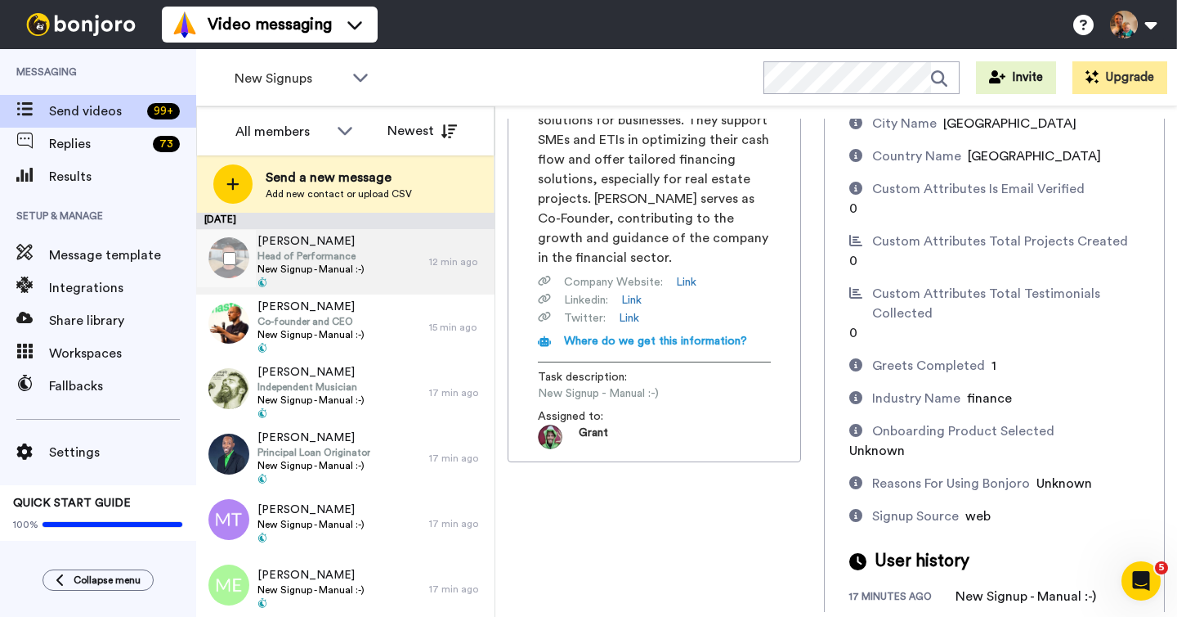
click at [361, 280] on span at bounding box center [311, 283] width 107 height 13
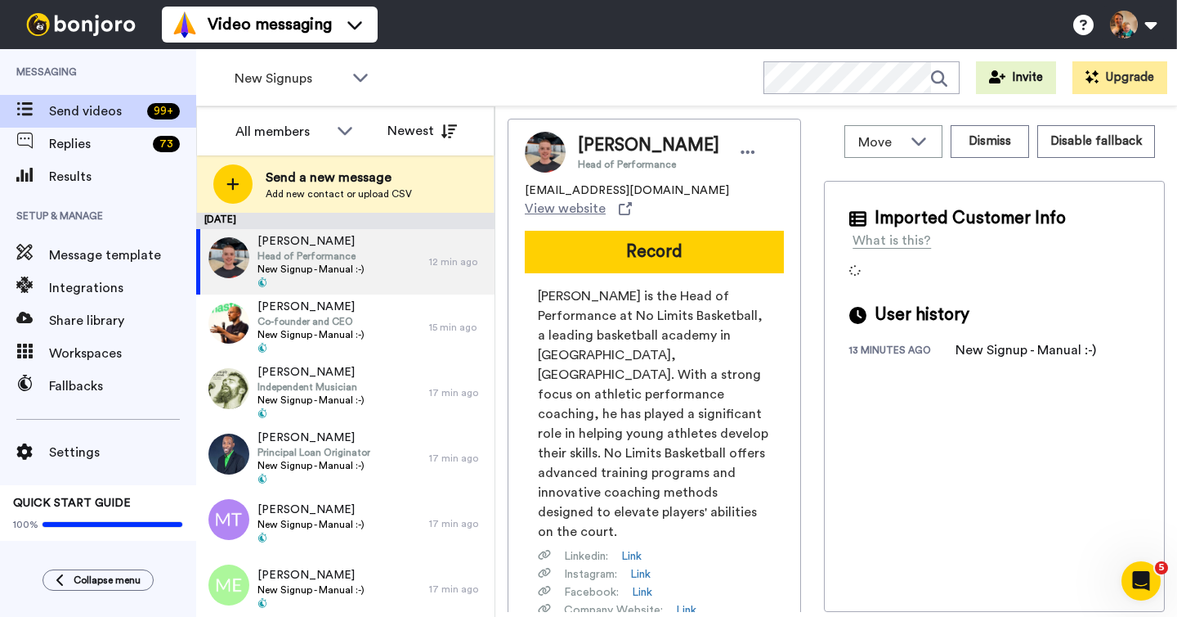
scroll to position [121, 0]
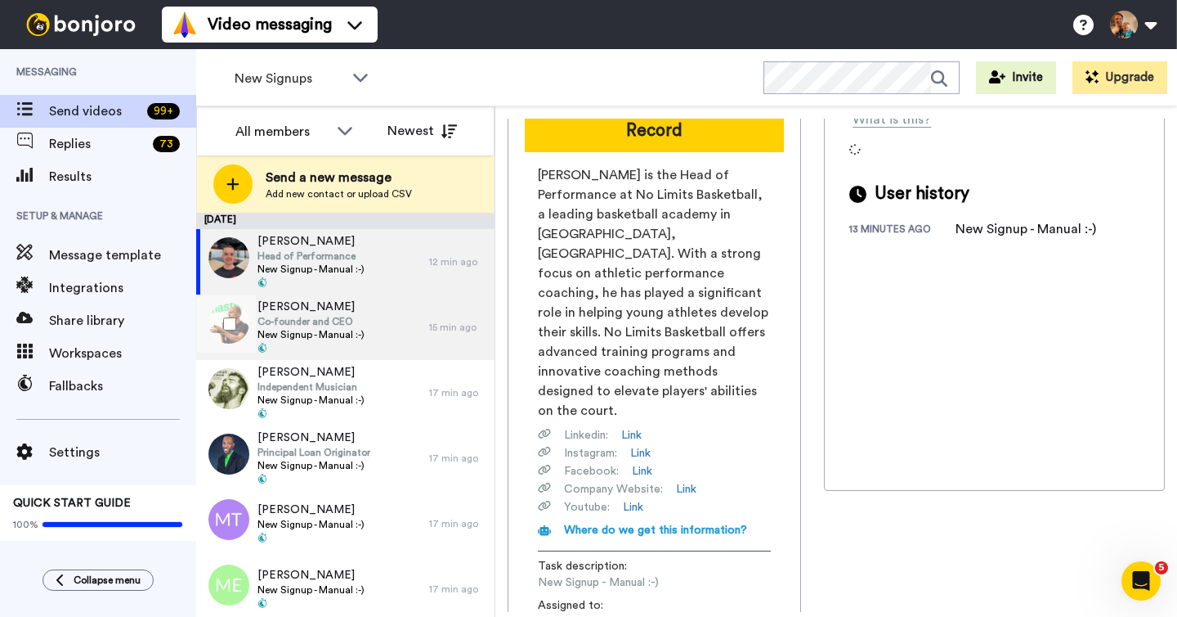
click at [374, 330] on div "Tom Crosshill Co-founder and CEO New Signup - Manual :-)" at bounding box center [312, 326] width 233 height 65
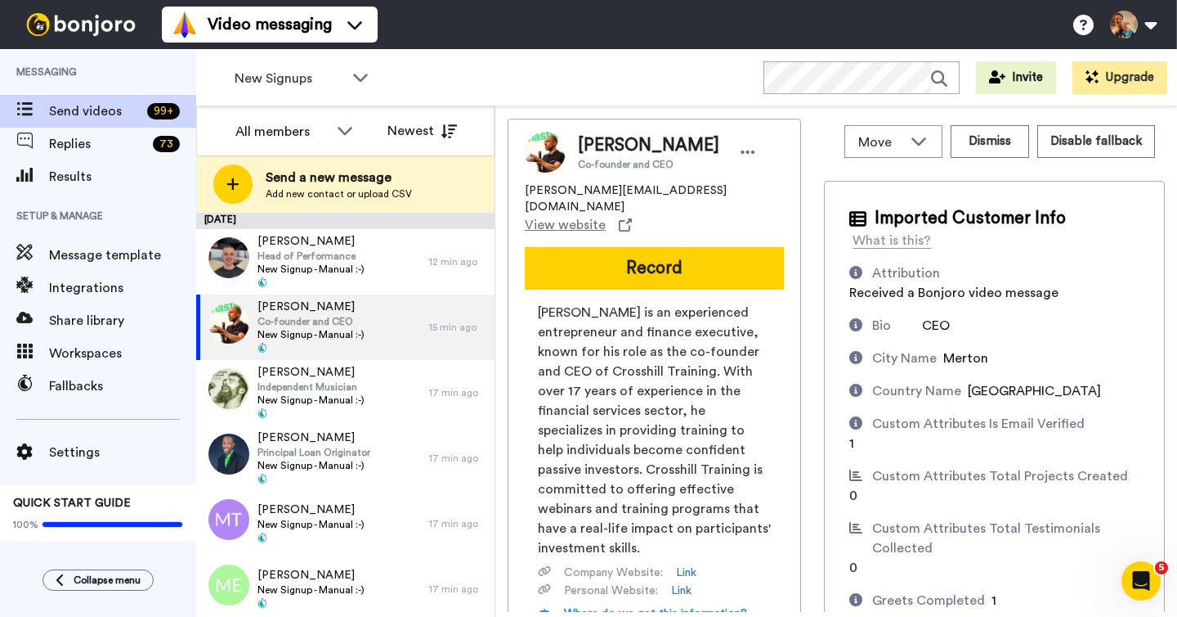
scroll to position [235, 0]
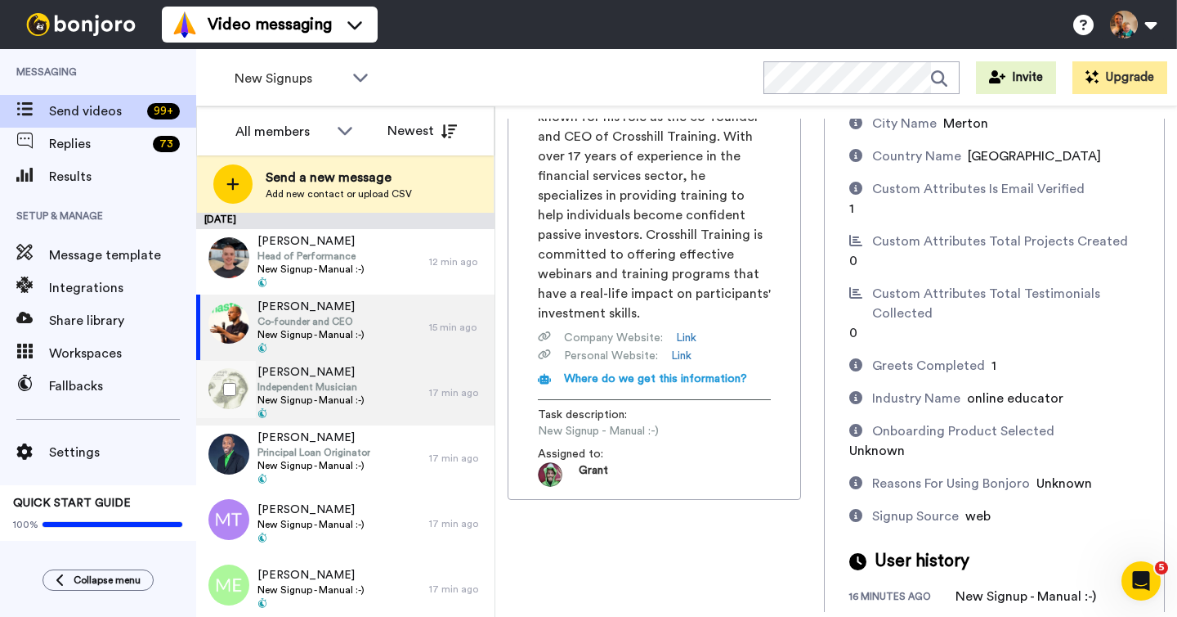
click at [326, 396] on span "New Signup - Manual :-)" at bounding box center [311, 399] width 107 height 13
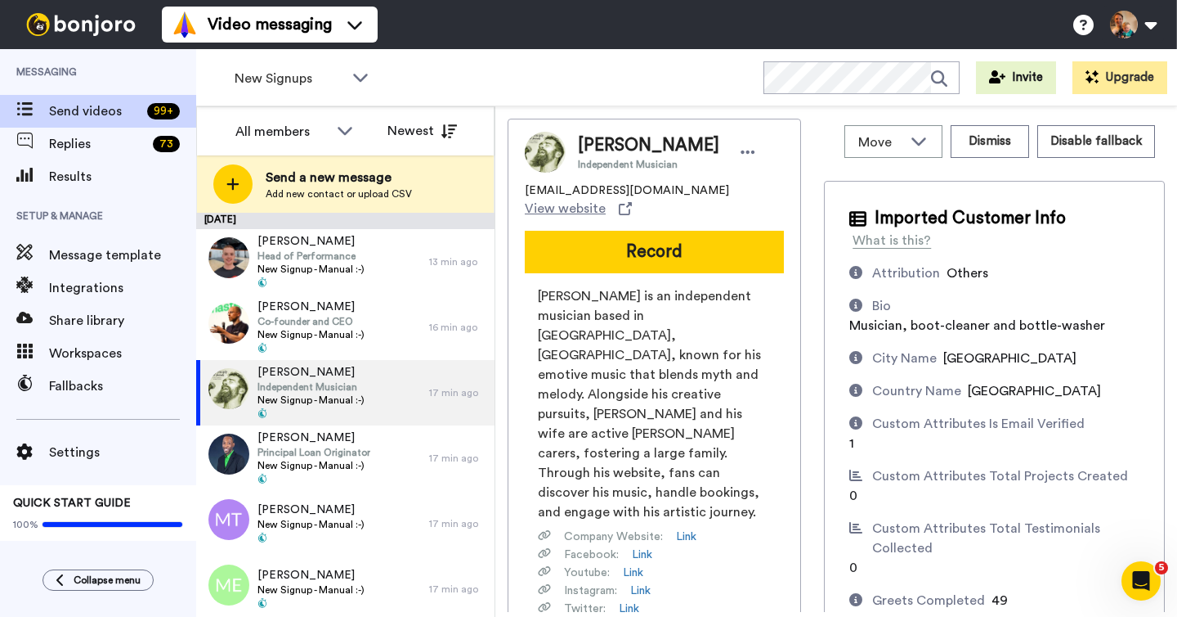
scroll to position [235, 0]
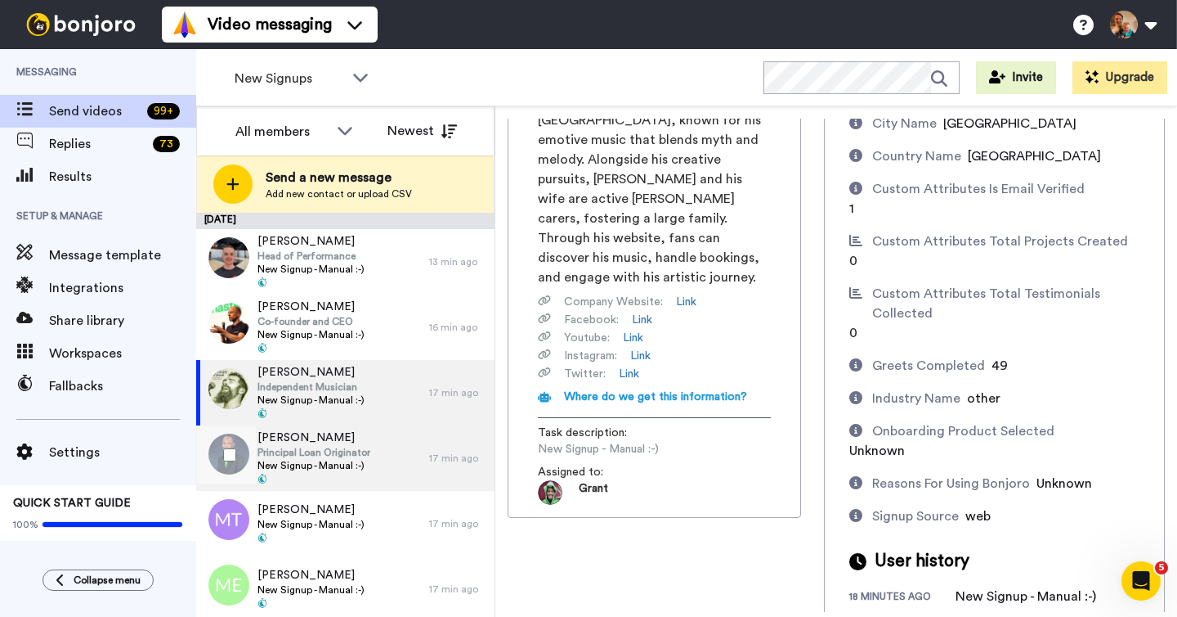
click at [356, 472] on div "Leighton Gordon Principal Loan Originator New Signup - Manual :-)" at bounding box center [314, 457] width 113 height 57
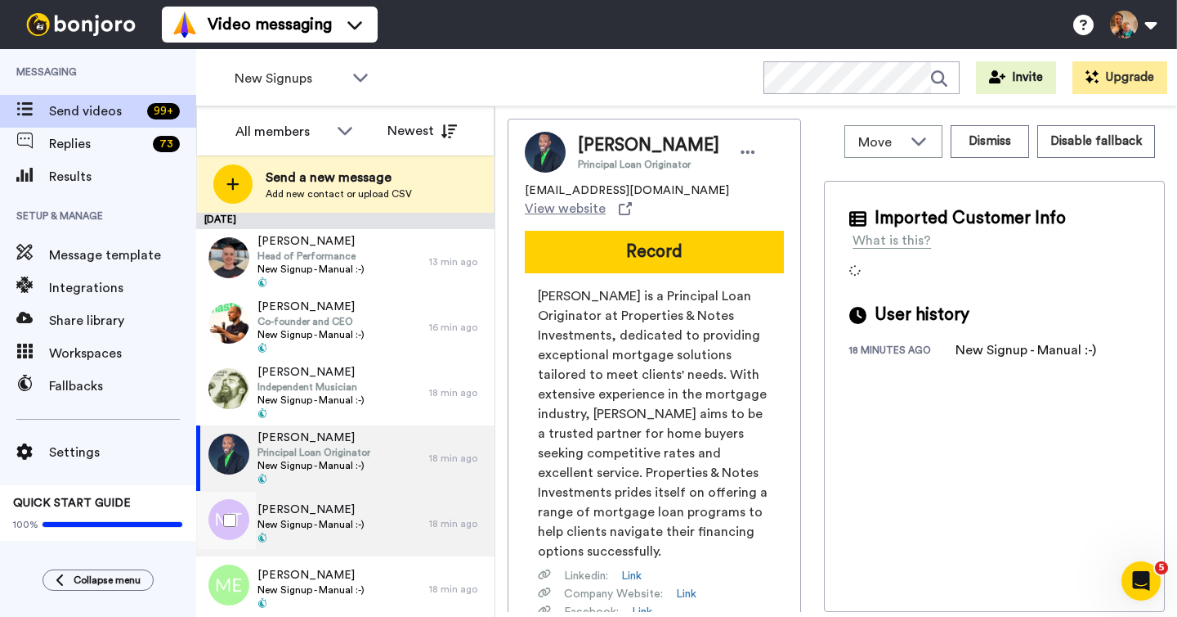
click at [318, 532] on span at bounding box center [311, 538] width 107 height 13
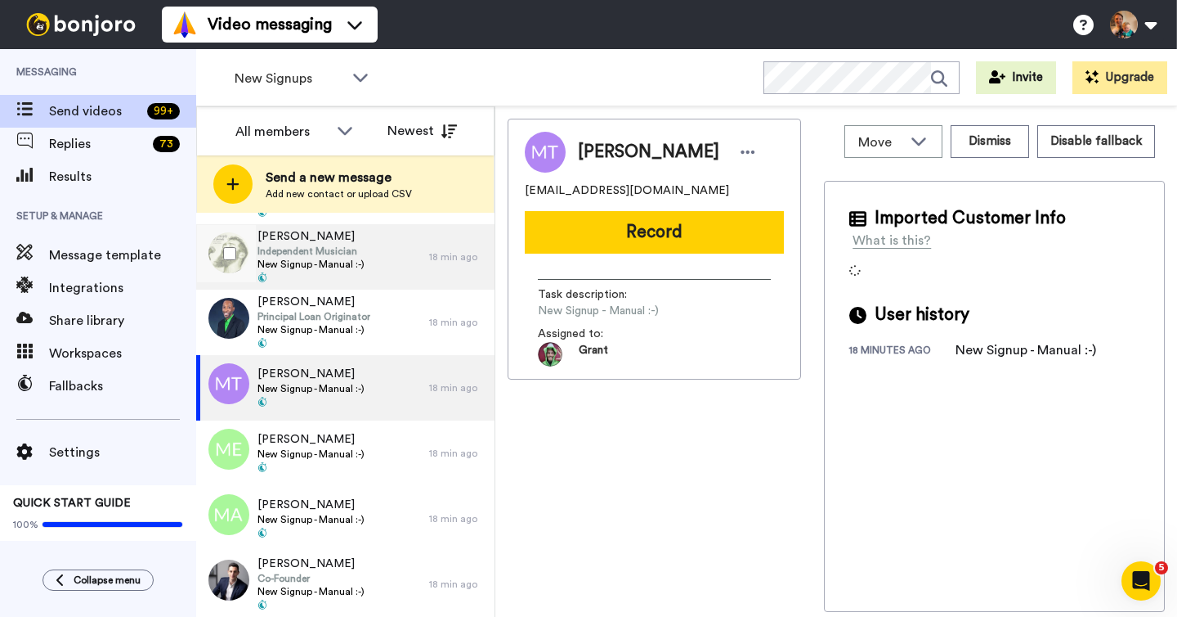
scroll to position [225, 0]
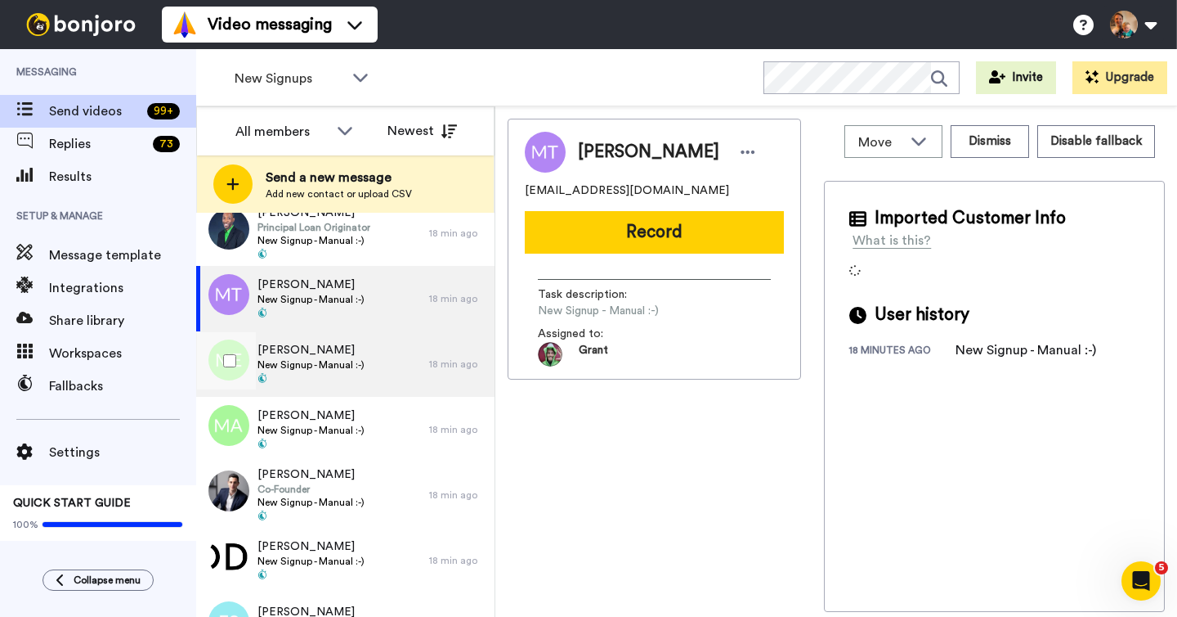
click at [348, 376] on span at bounding box center [311, 379] width 107 height 13
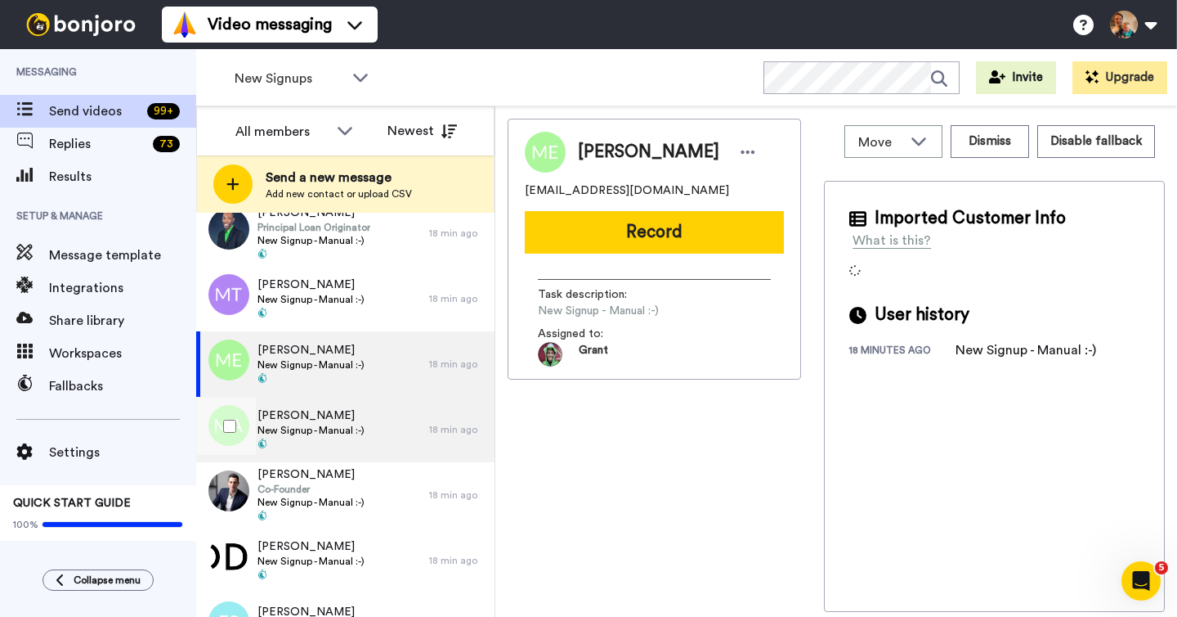
click at [324, 429] on span "New Signup - Manual :-)" at bounding box center [311, 430] width 107 height 13
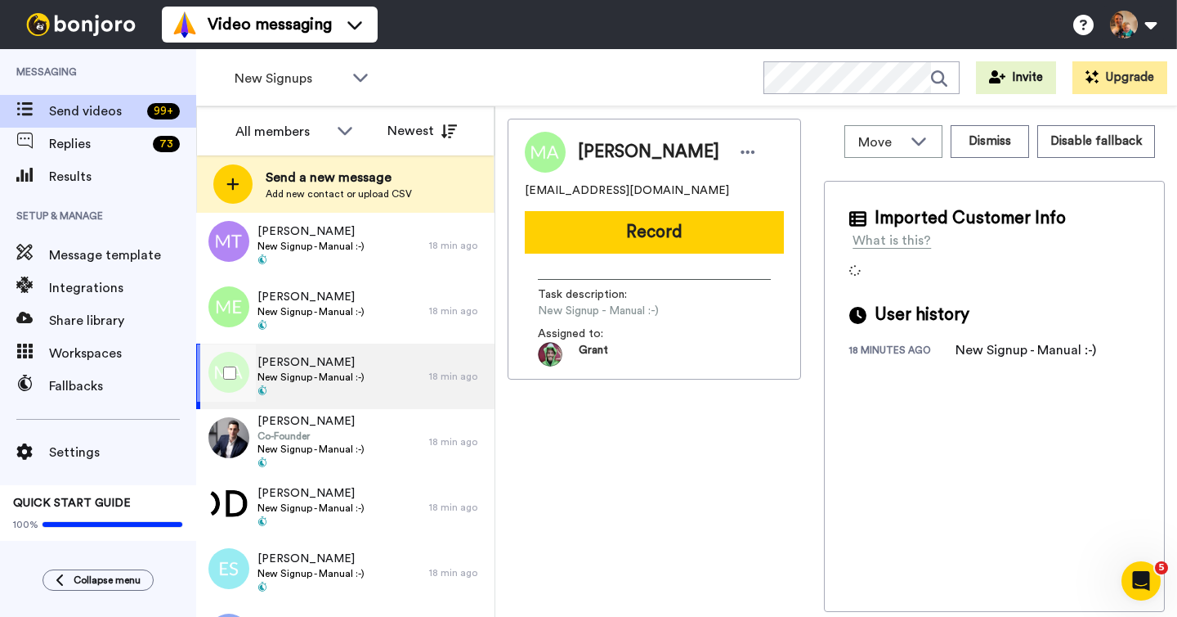
scroll to position [292, 0]
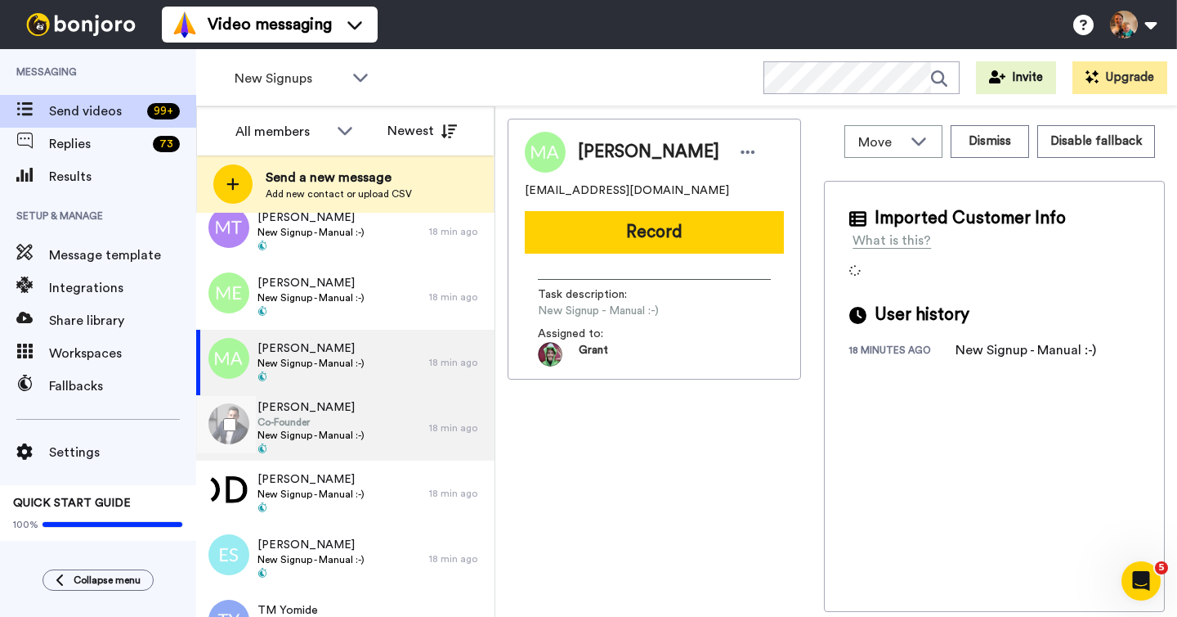
click at [356, 423] on span "Co-Founder" at bounding box center [311, 421] width 107 height 13
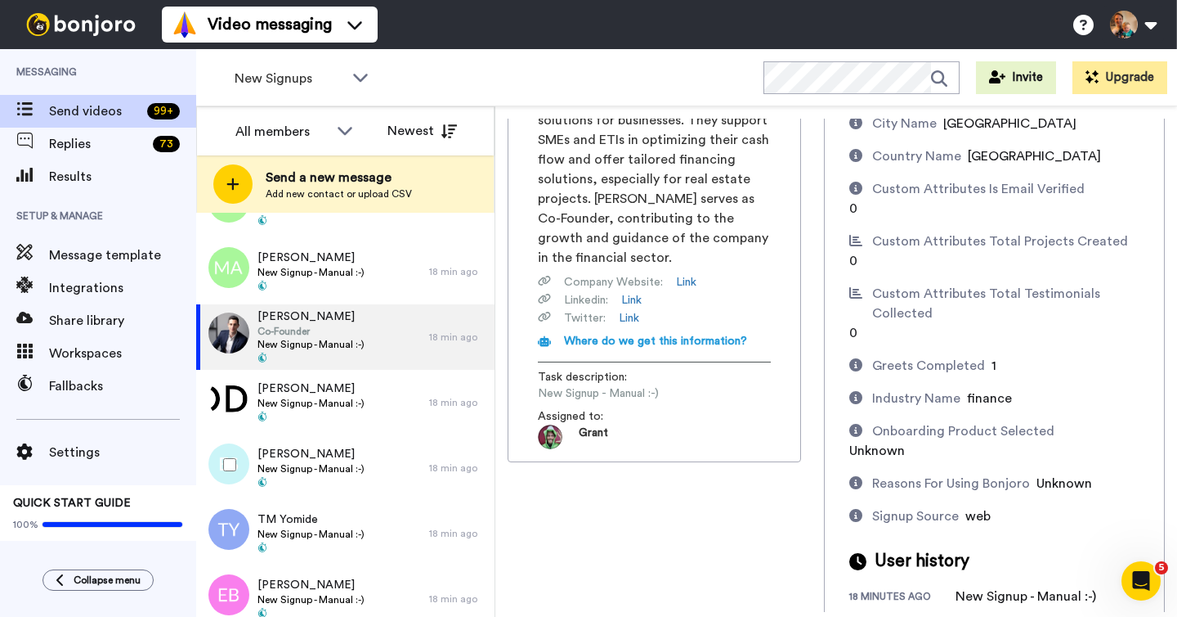
scroll to position [411, 0]
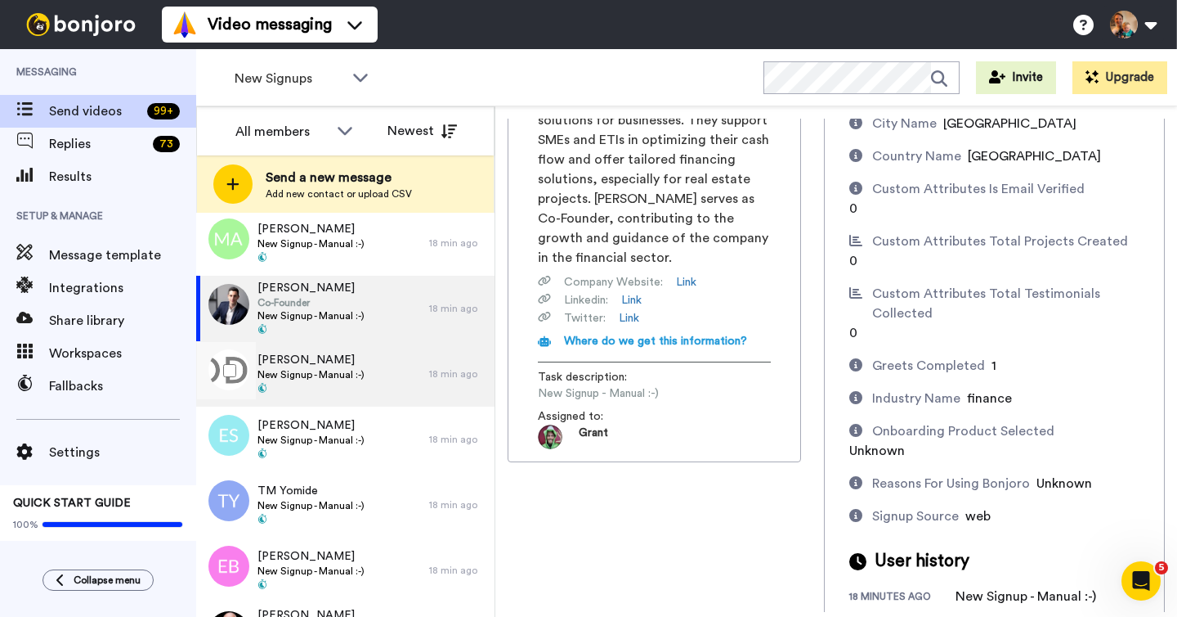
click at [360, 379] on span "New Signup - Manual :-)" at bounding box center [311, 374] width 107 height 13
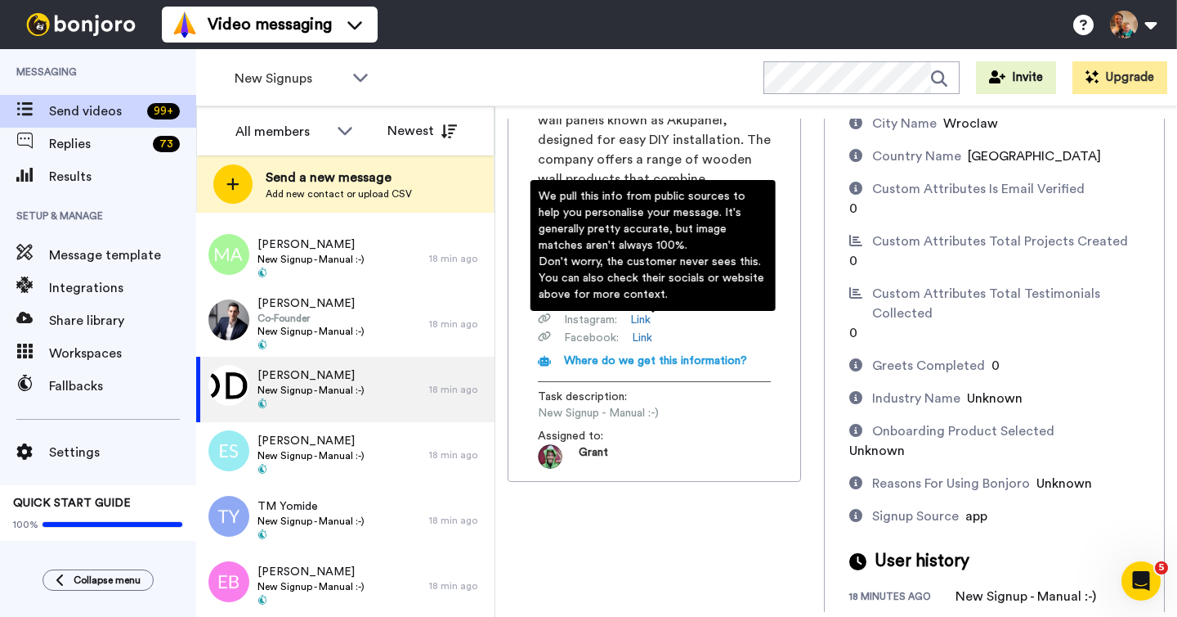
scroll to position [320, 0]
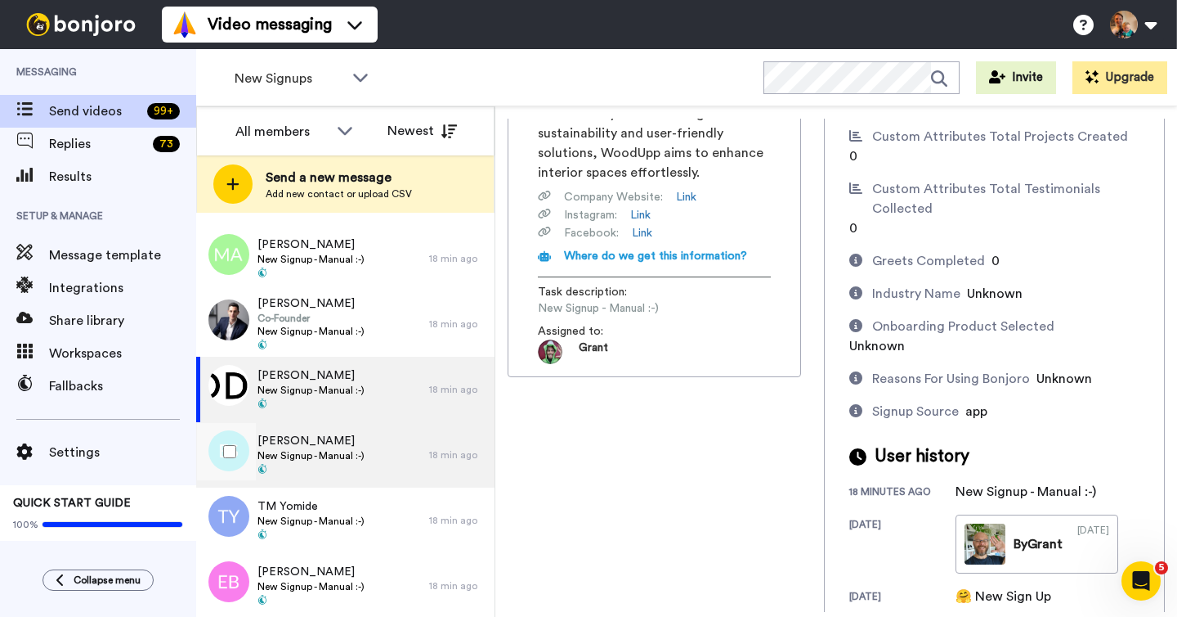
click at [339, 448] on span "[PERSON_NAME]" at bounding box center [311, 441] width 107 height 16
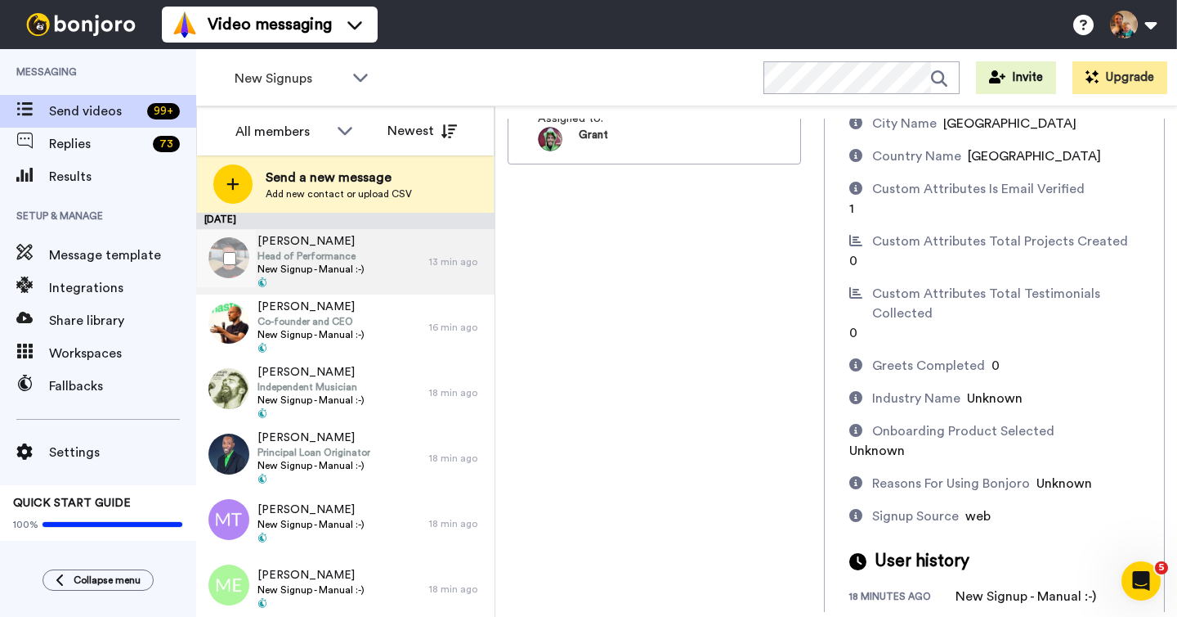
click at [356, 264] on span "New Signup - Manual :-)" at bounding box center [311, 268] width 107 height 13
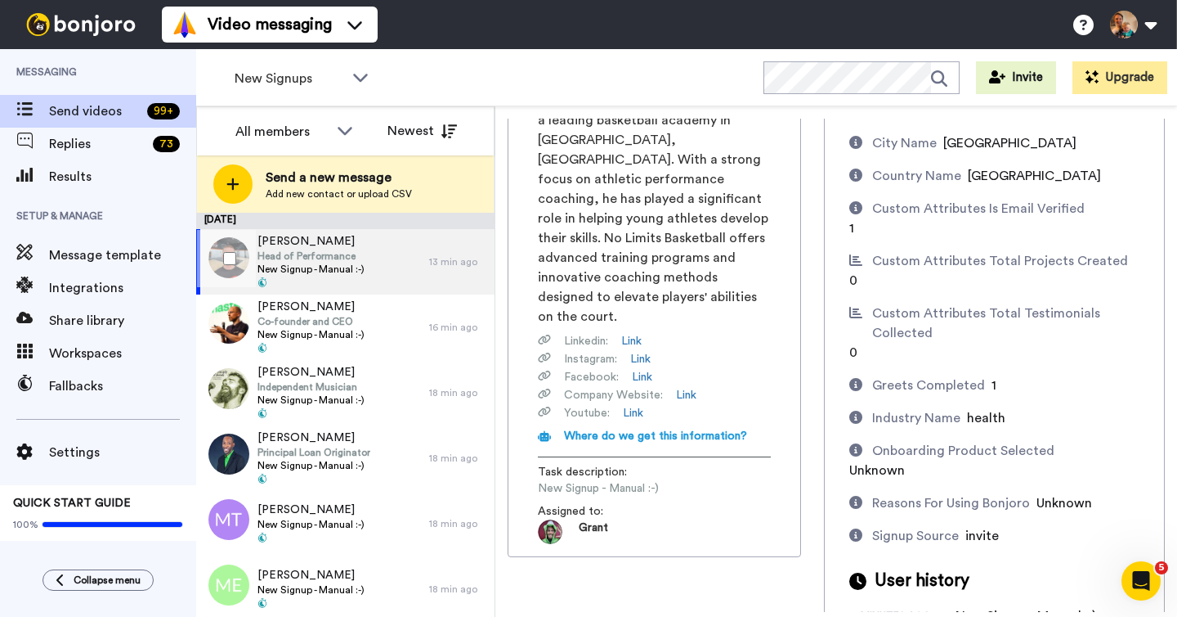
scroll to position [235, 0]
